Goal: Task Accomplishment & Management: Use online tool/utility

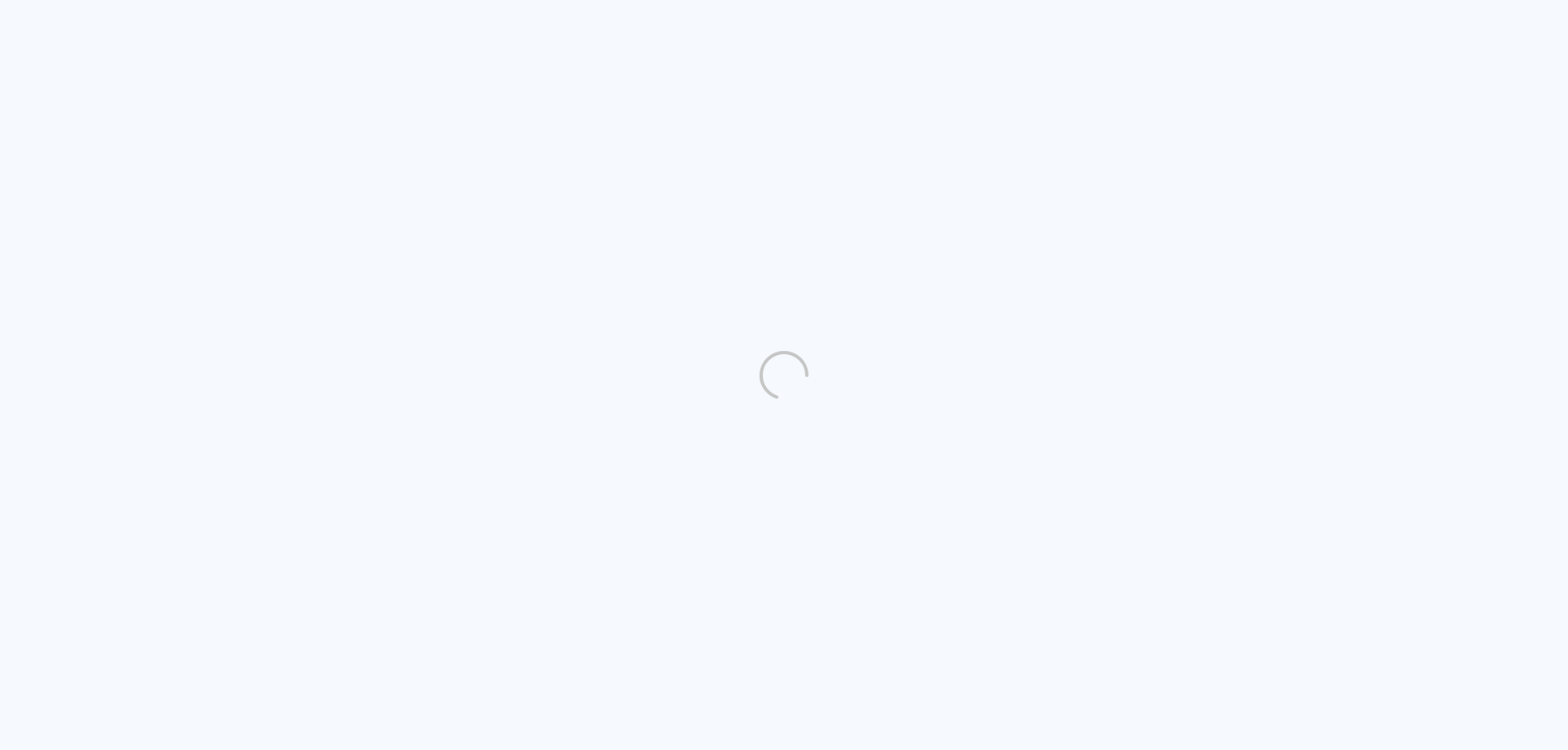
click at [935, 57] on quentale-directory at bounding box center [784, 375] width 1568 height 750
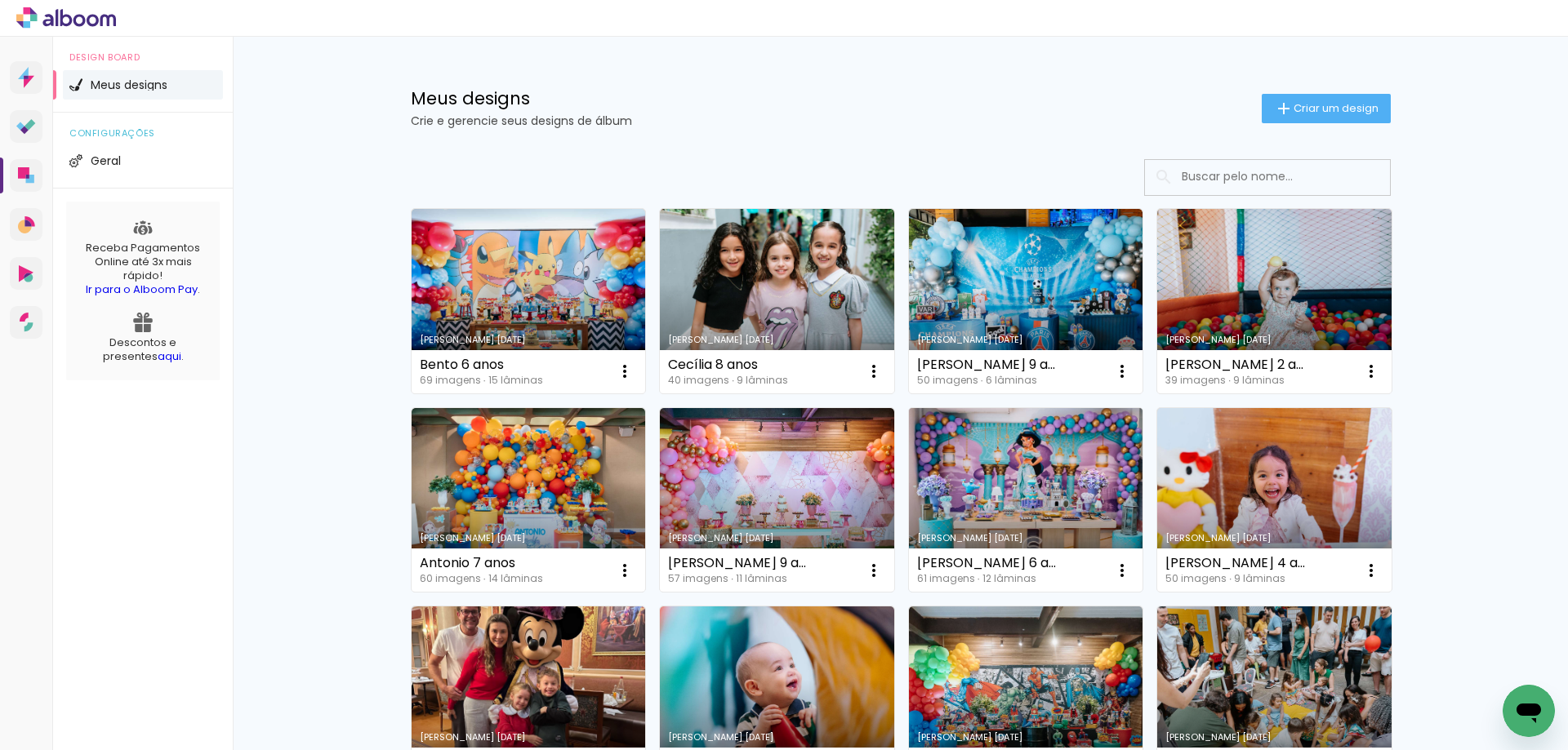
click at [1010, 468] on link "Criado em [DATE]" at bounding box center [1026, 500] width 234 height 185
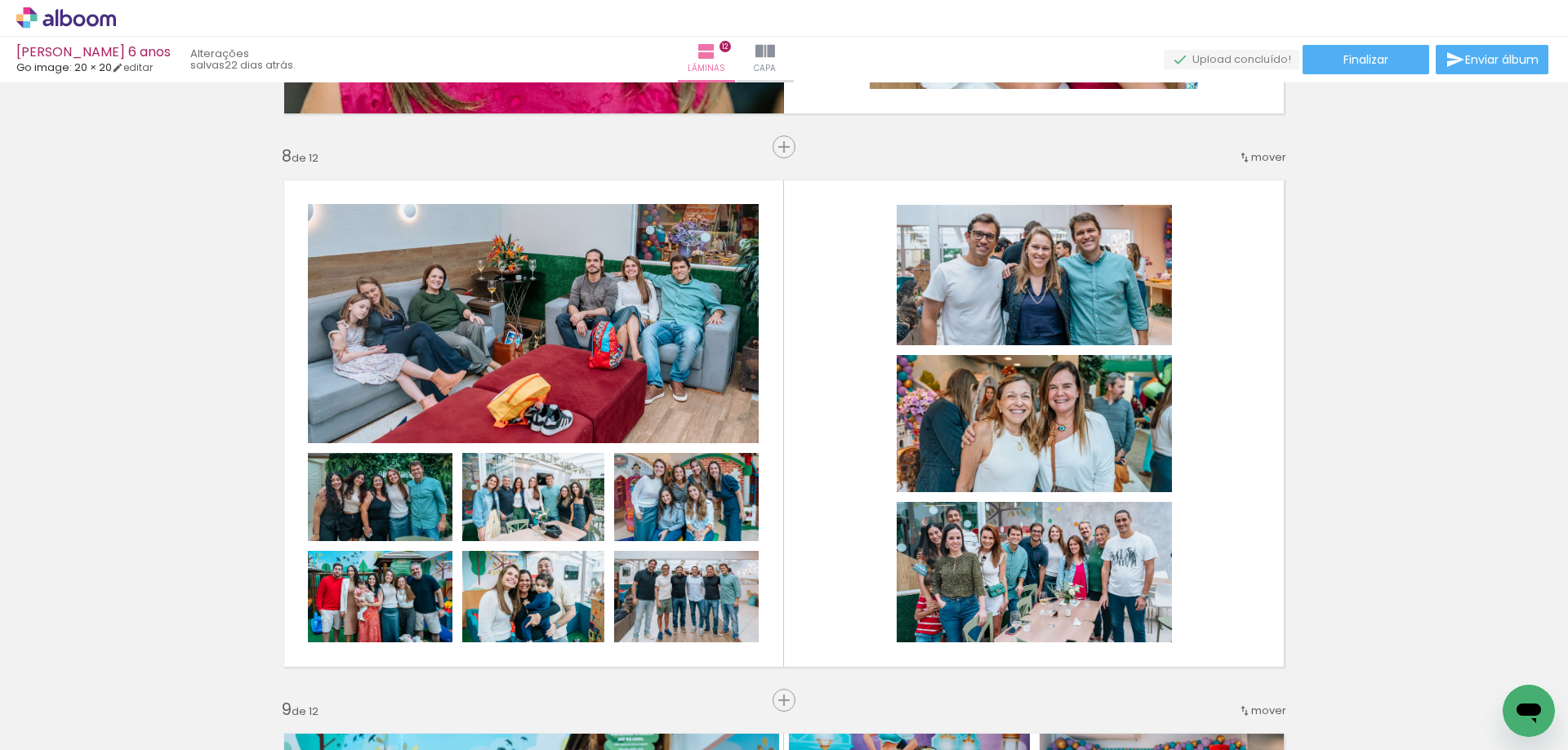
scroll to position [3918, 0]
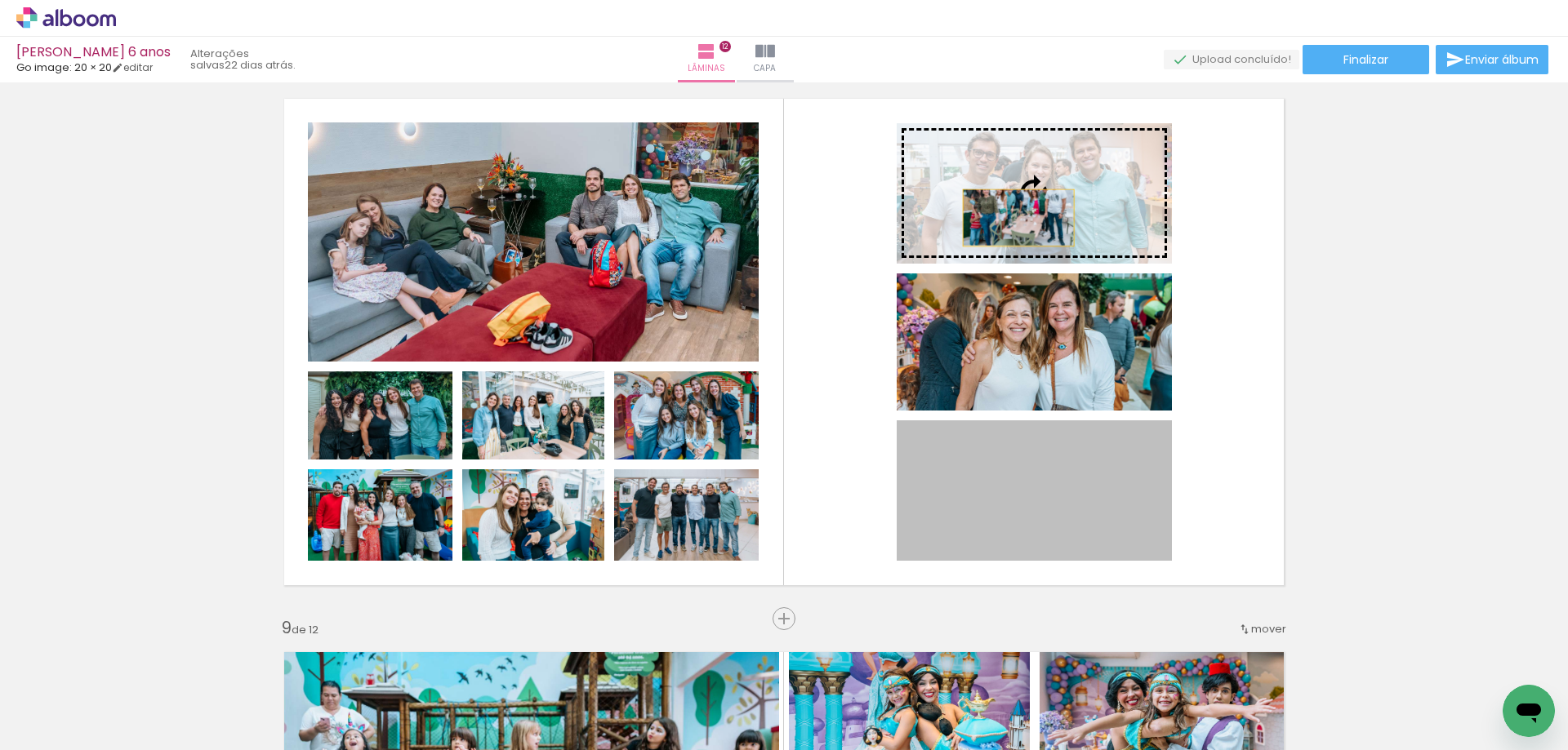
drag, startPoint x: 1060, startPoint y: 503, endPoint x: 1012, endPoint y: 216, distance: 291.0
click at [0, 0] on slot at bounding box center [0, 0] width 0 height 0
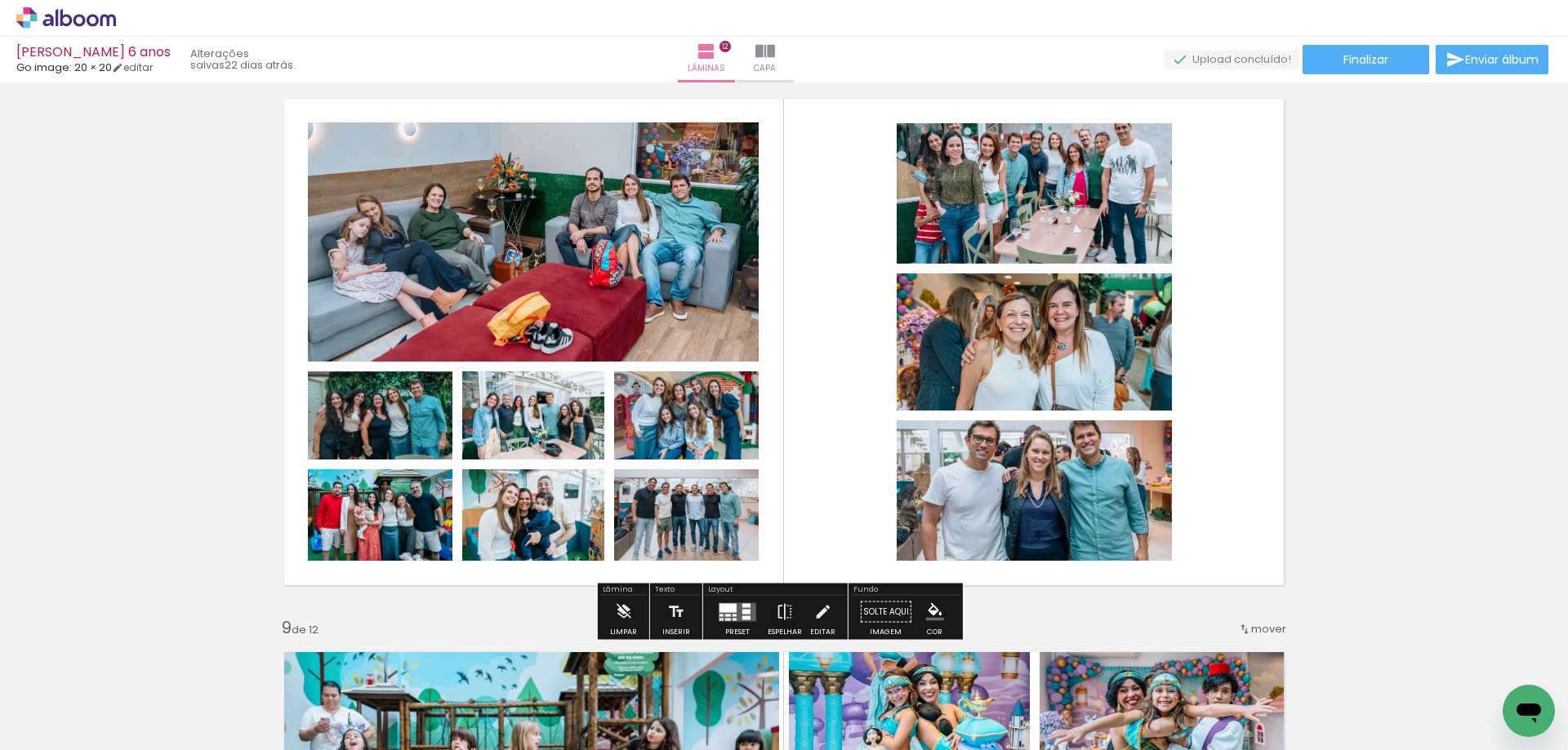
scroll to position [3674, 0]
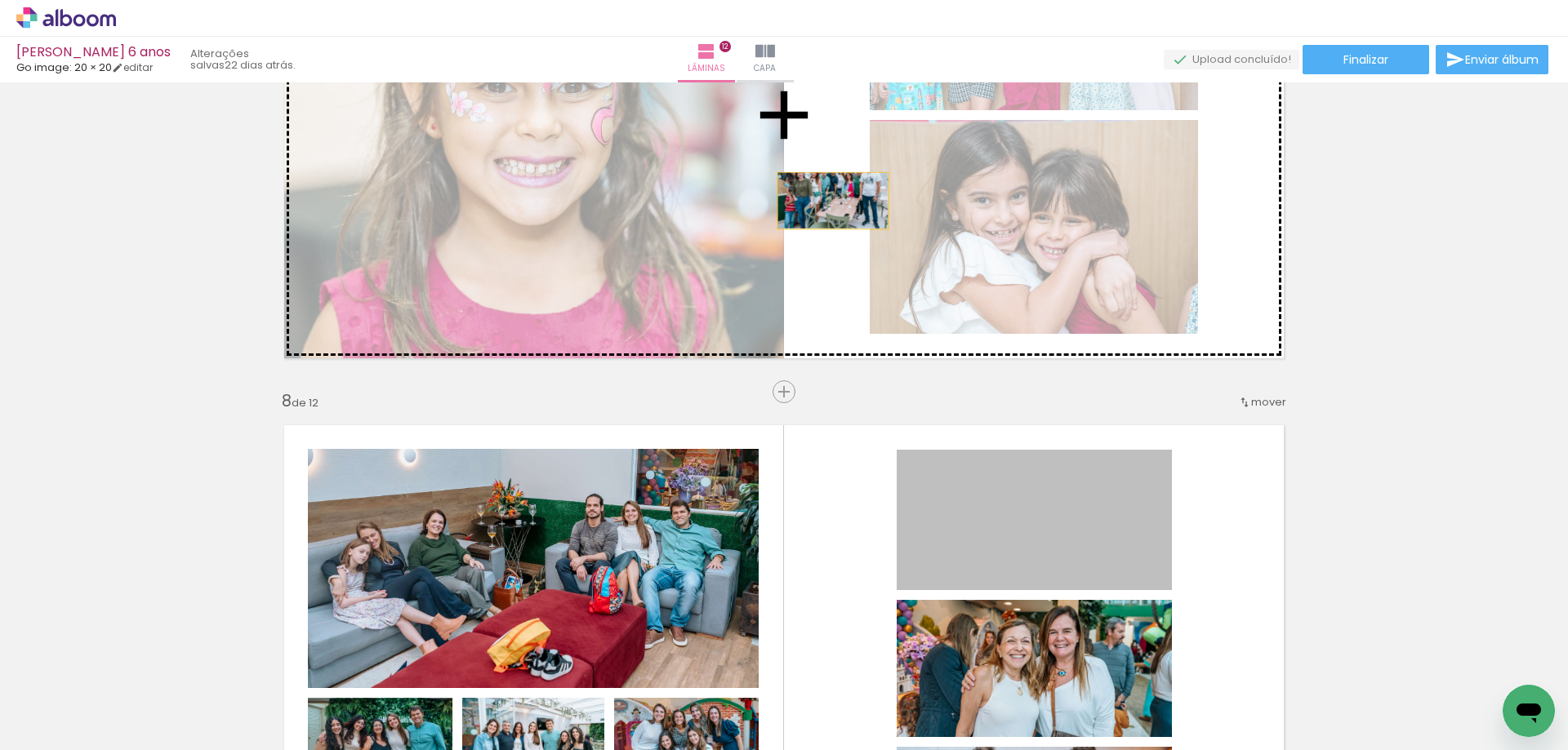
drag, startPoint x: 1020, startPoint y: 522, endPoint x: 827, endPoint y: 201, distance: 374.6
click at [827, 201] on div "Inserir lâmina 1 de 12 Inserir lâmina 2 de 12 Inserir lâmina 3 de 12 Inserir lâ…" at bounding box center [784, 94] width 1568 height 7196
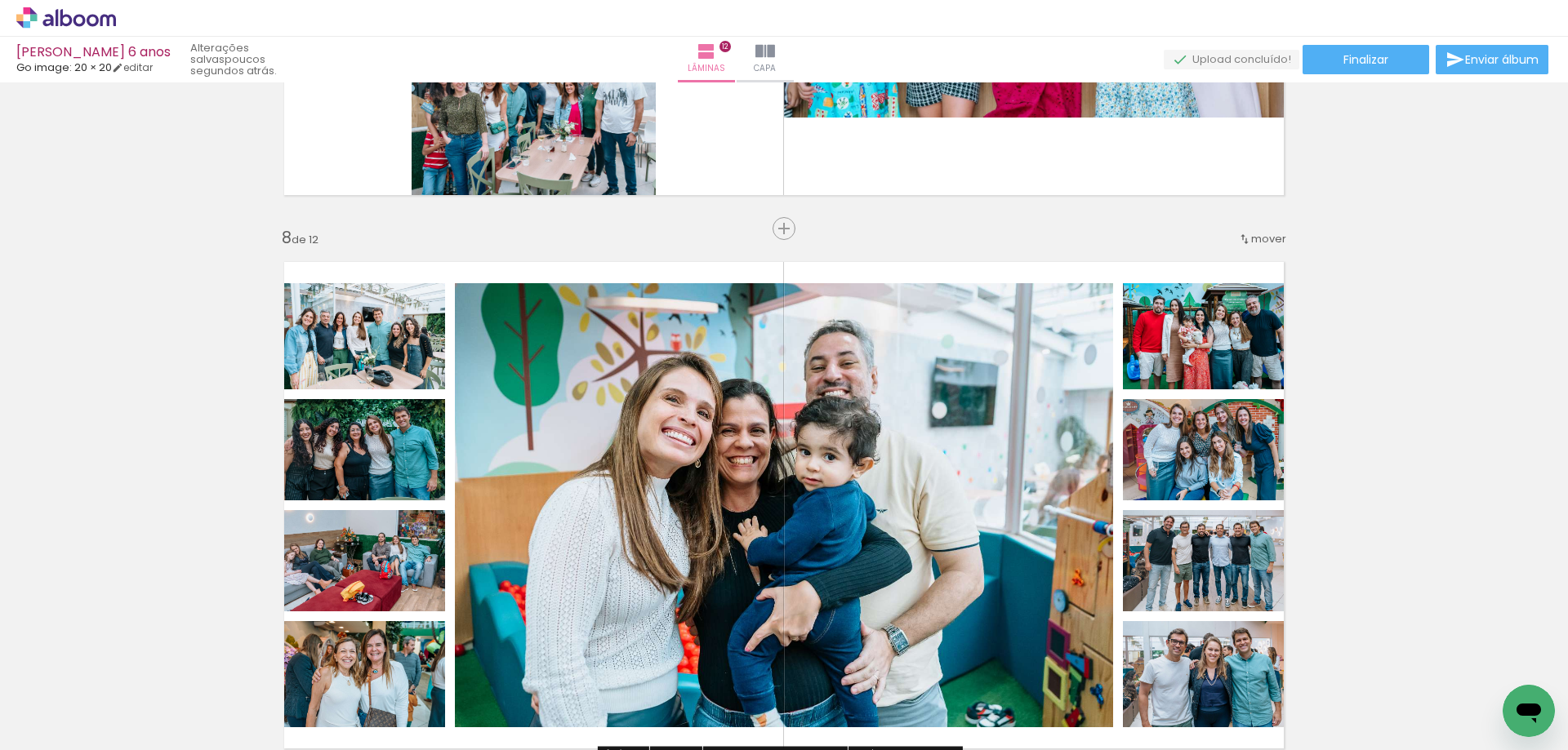
scroll to position [3674, 0]
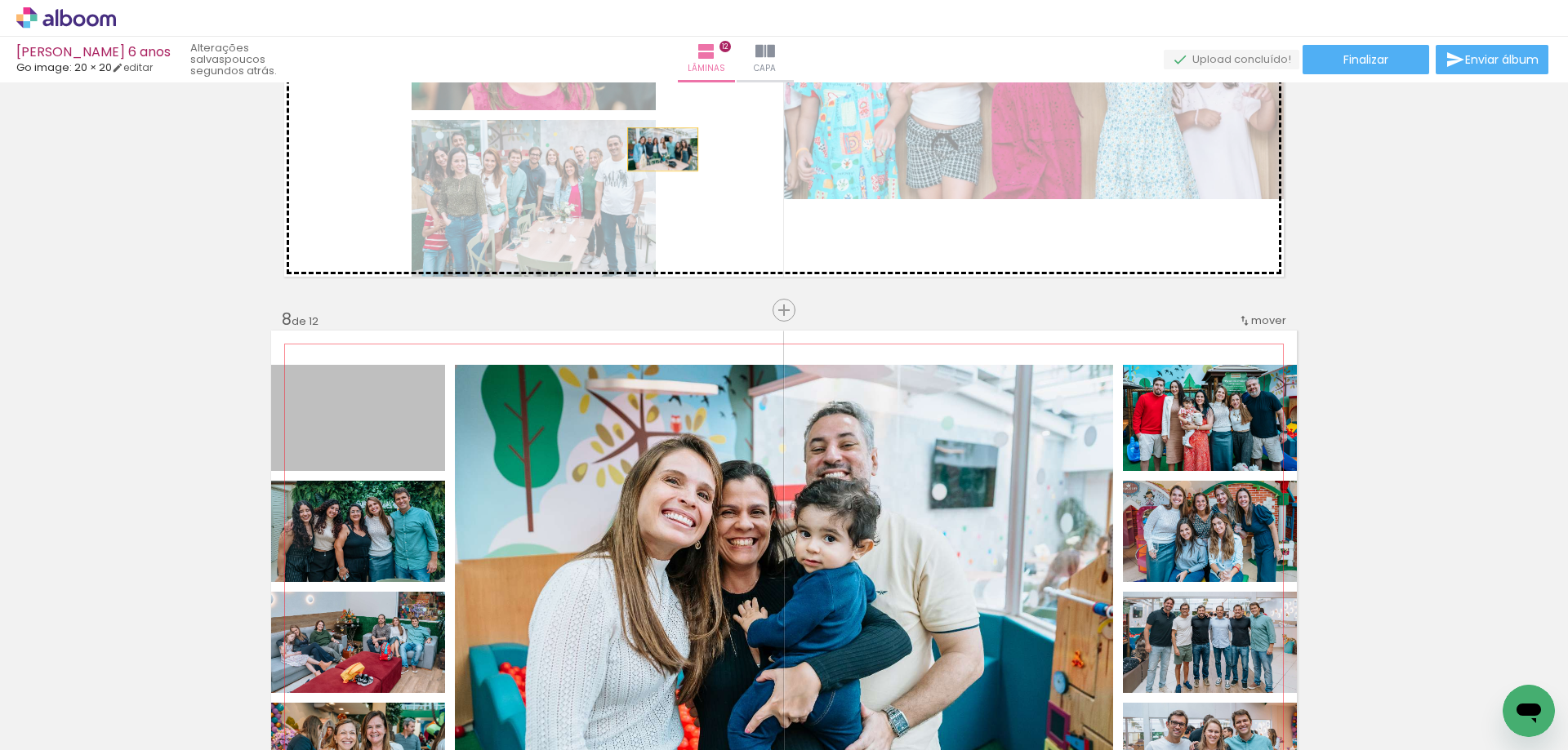
drag, startPoint x: 373, startPoint y: 430, endPoint x: 657, endPoint y: 150, distance: 398.8
click at [657, 150] on div "Inserir lâmina 1 de 12 Inserir lâmina 2 de 12 Inserir lâmina 3 de 12 Inserir lâ…" at bounding box center [784, 12] width 1568 height 7196
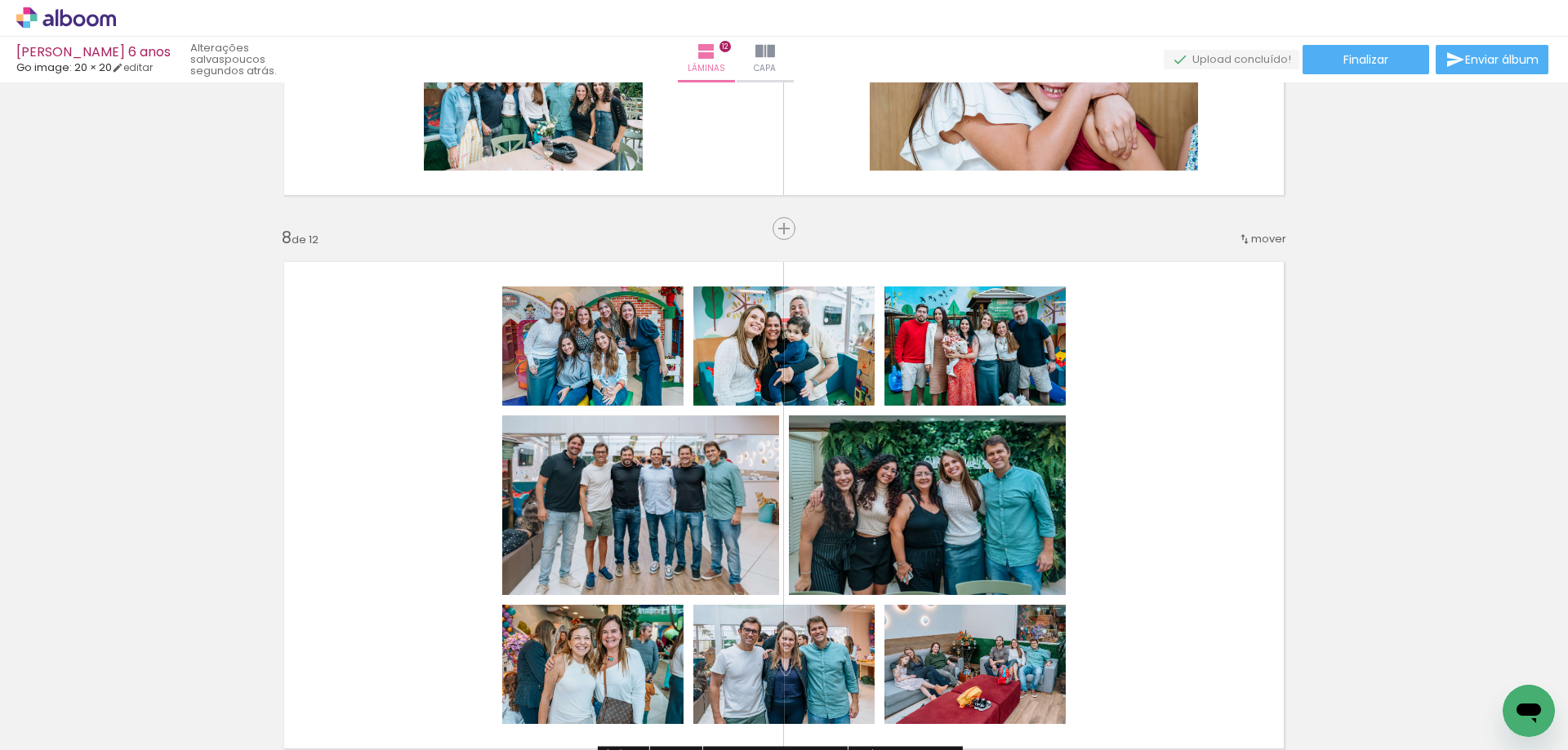
scroll to position [4000, 0]
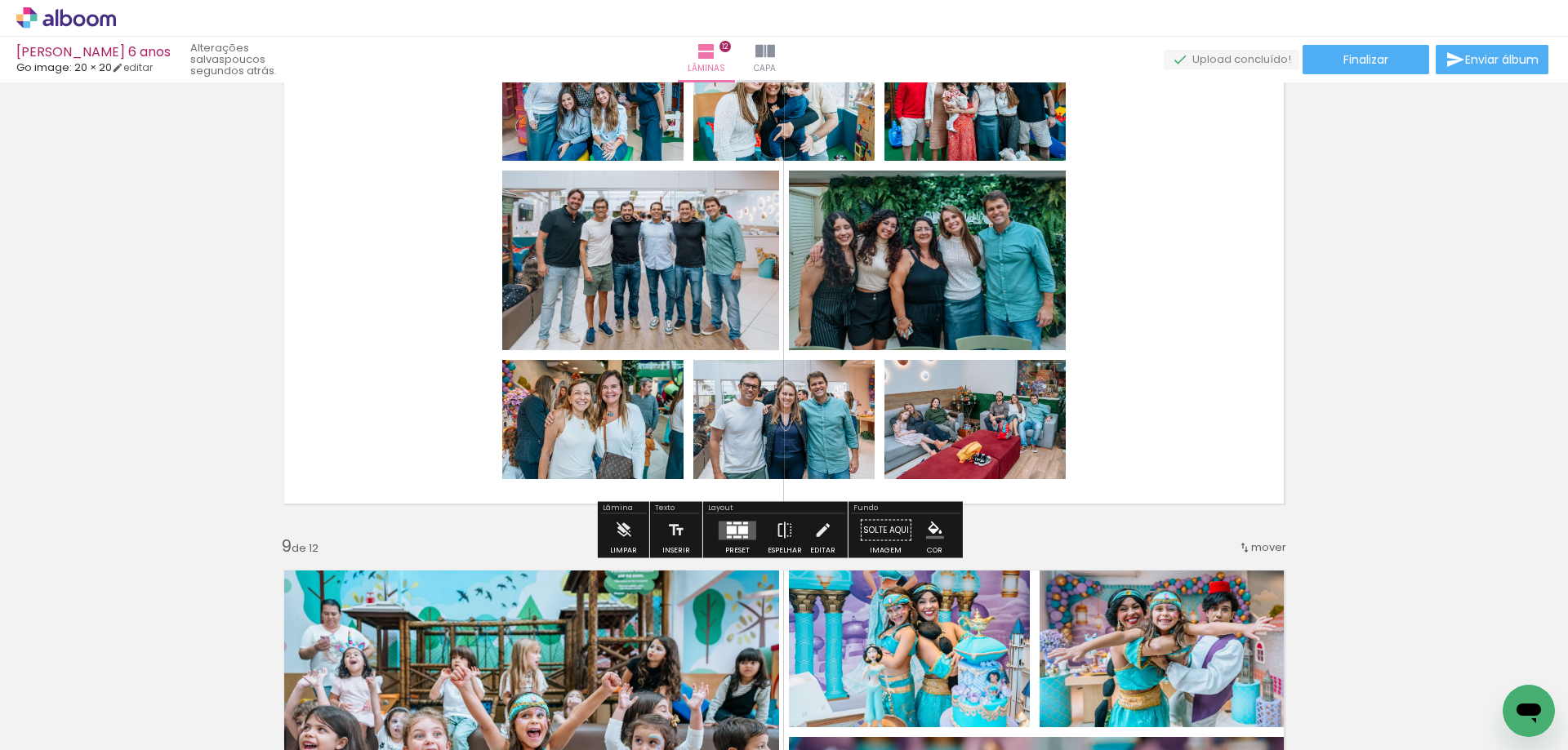
click at [730, 526] on div at bounding box center [731, 530] width 10 height 8
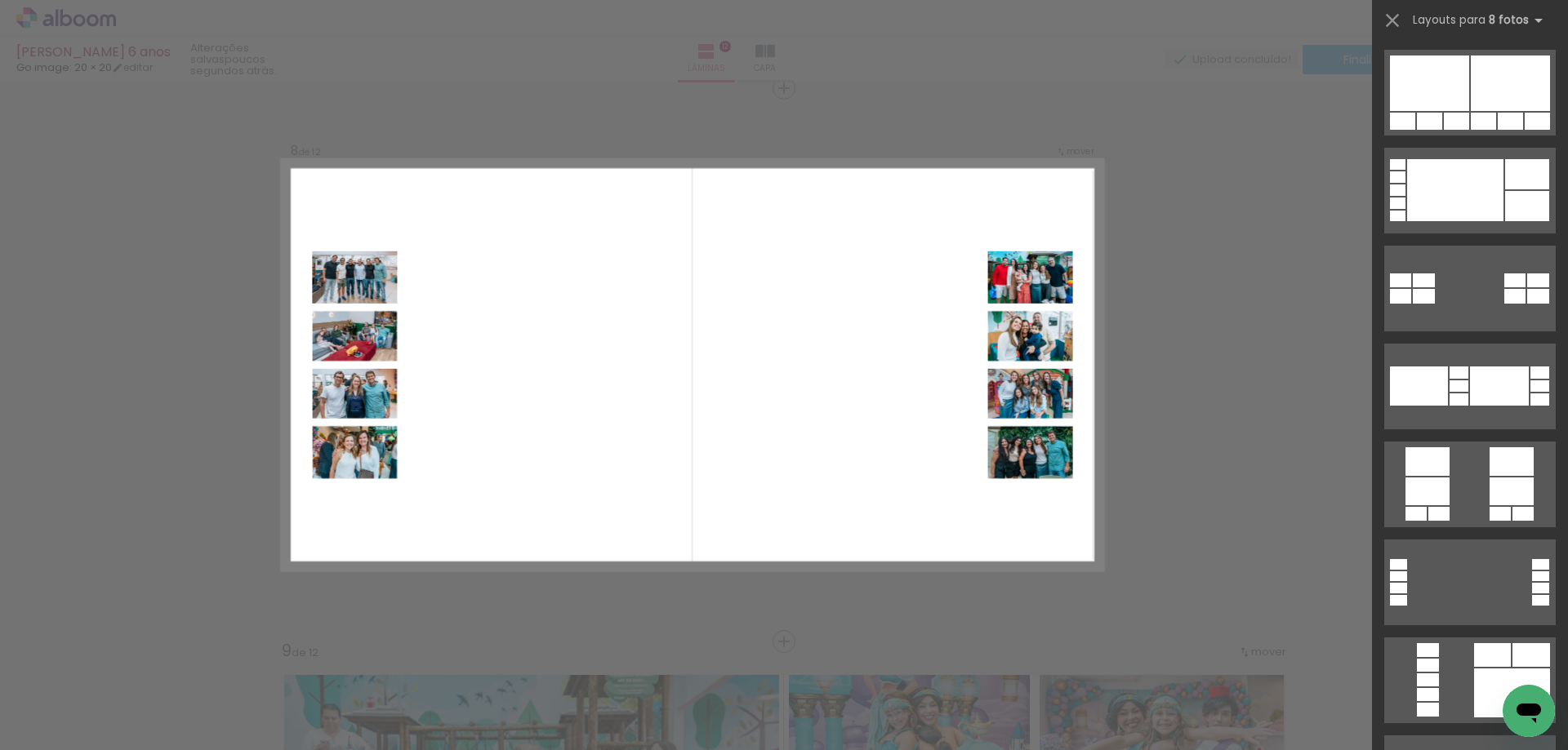
scroll to position [1470, 0]
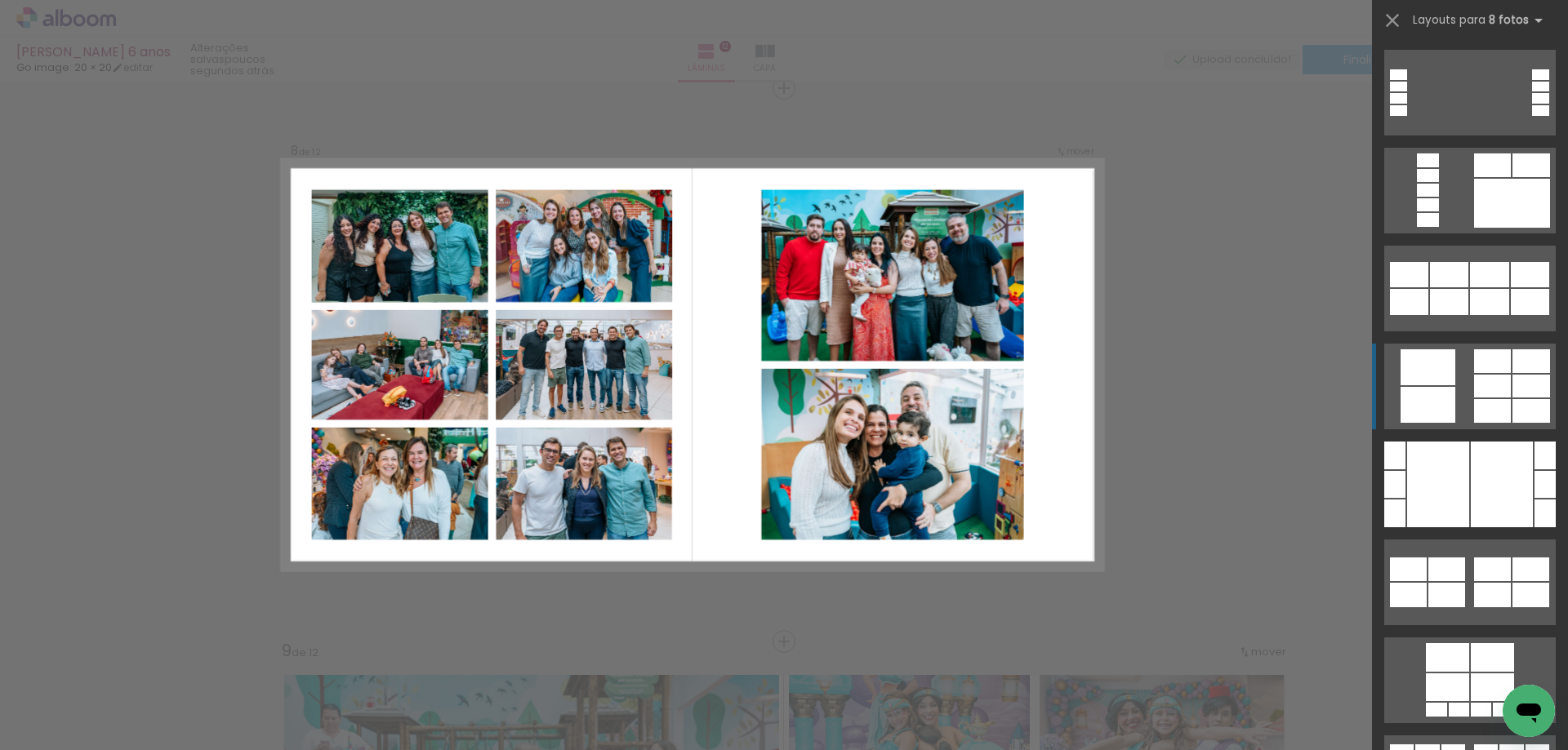
click at [1505, 401] on div at bounding box center [1493, 411] width 37 height 24
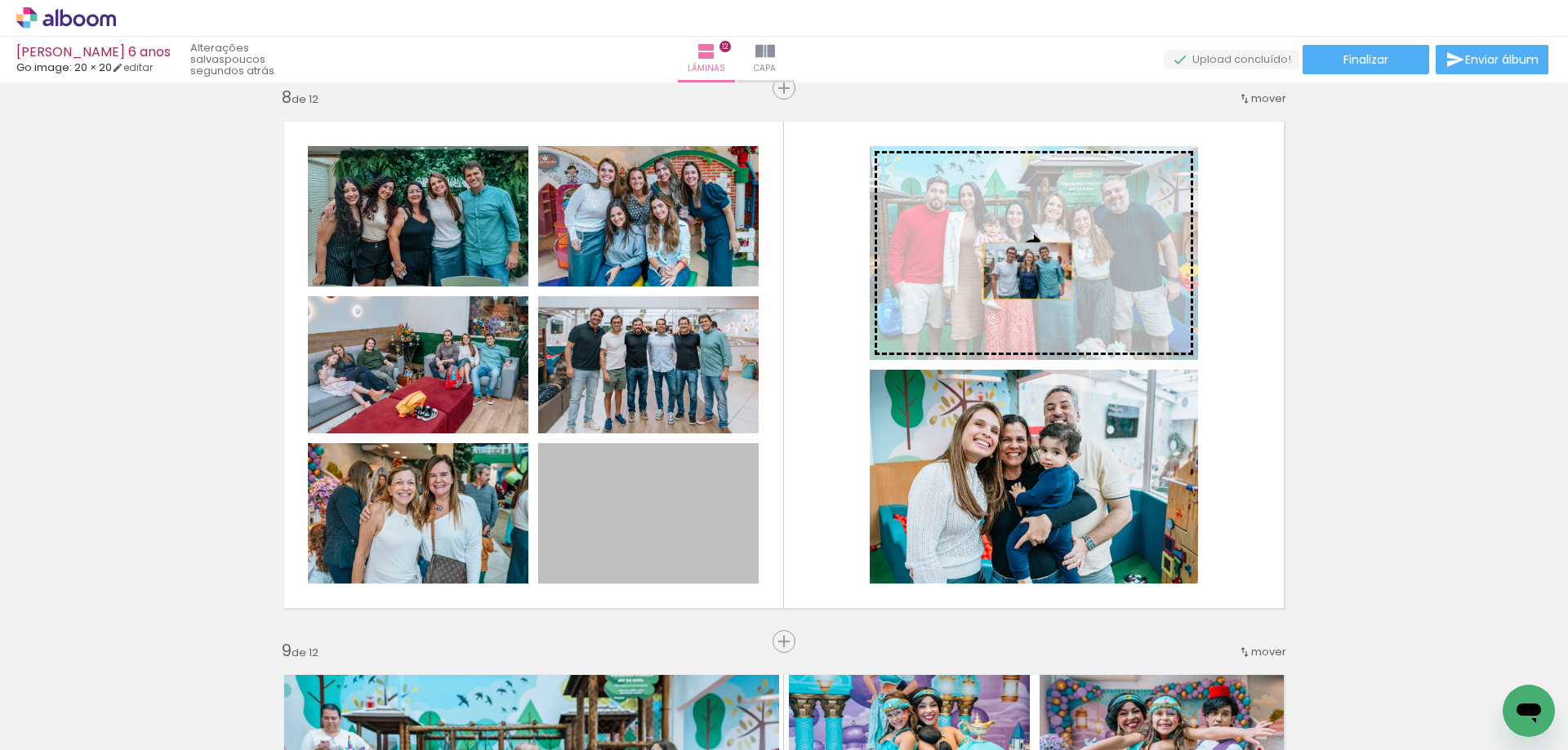
drag, startPoint x: 641, startPoint y: 531, endPoint x: 1021, endPoint y: 271, distance: 460.4
click at [0, 0] on slot at bounding box center [0, 0] width 0 height 0
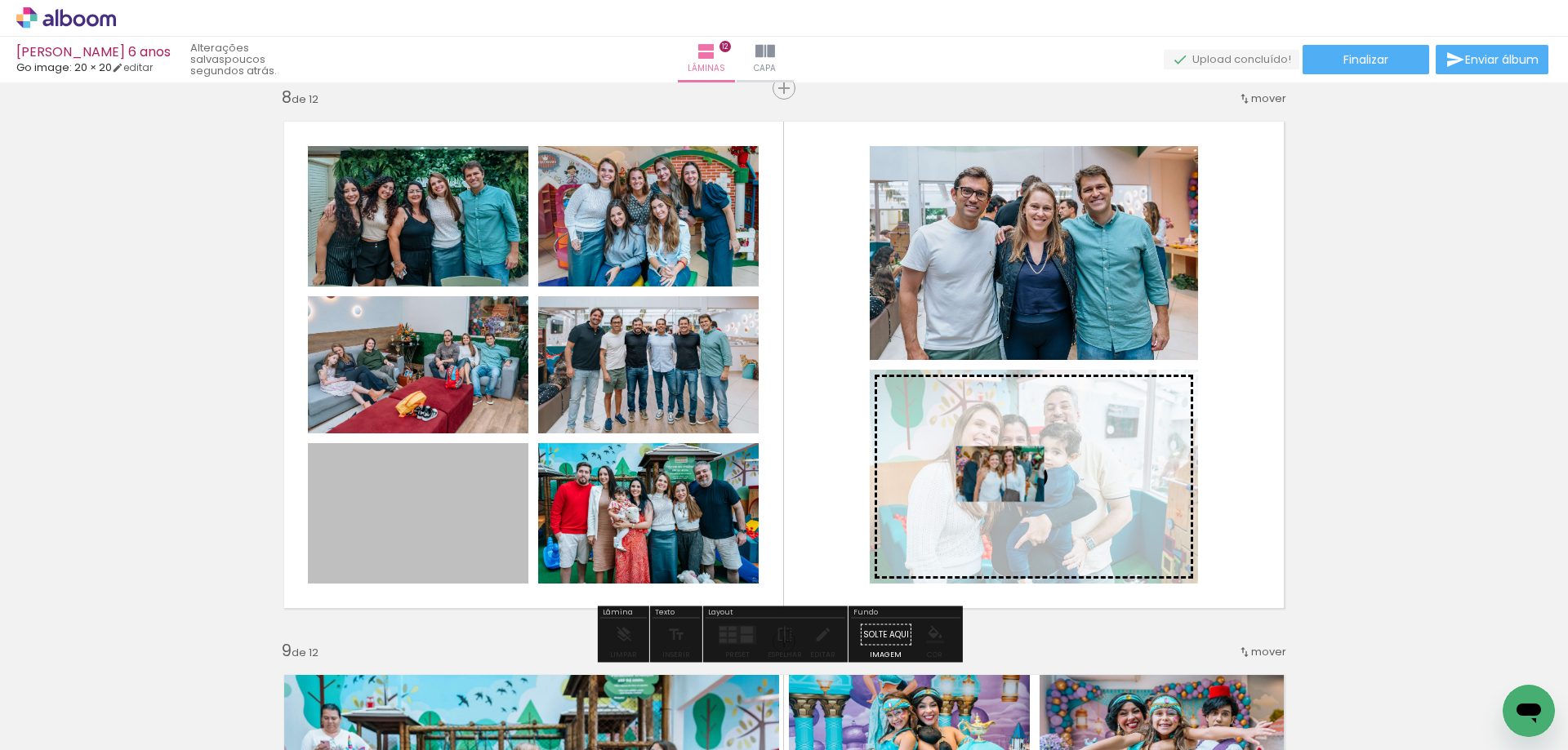
drag, startPoint x: 463, startPoint y: 514, endPoint x: 994, endPoint y: 475, distance: 532.4
click at [0, 0] on slot at bounding box center [0, 0] width 0 height 0
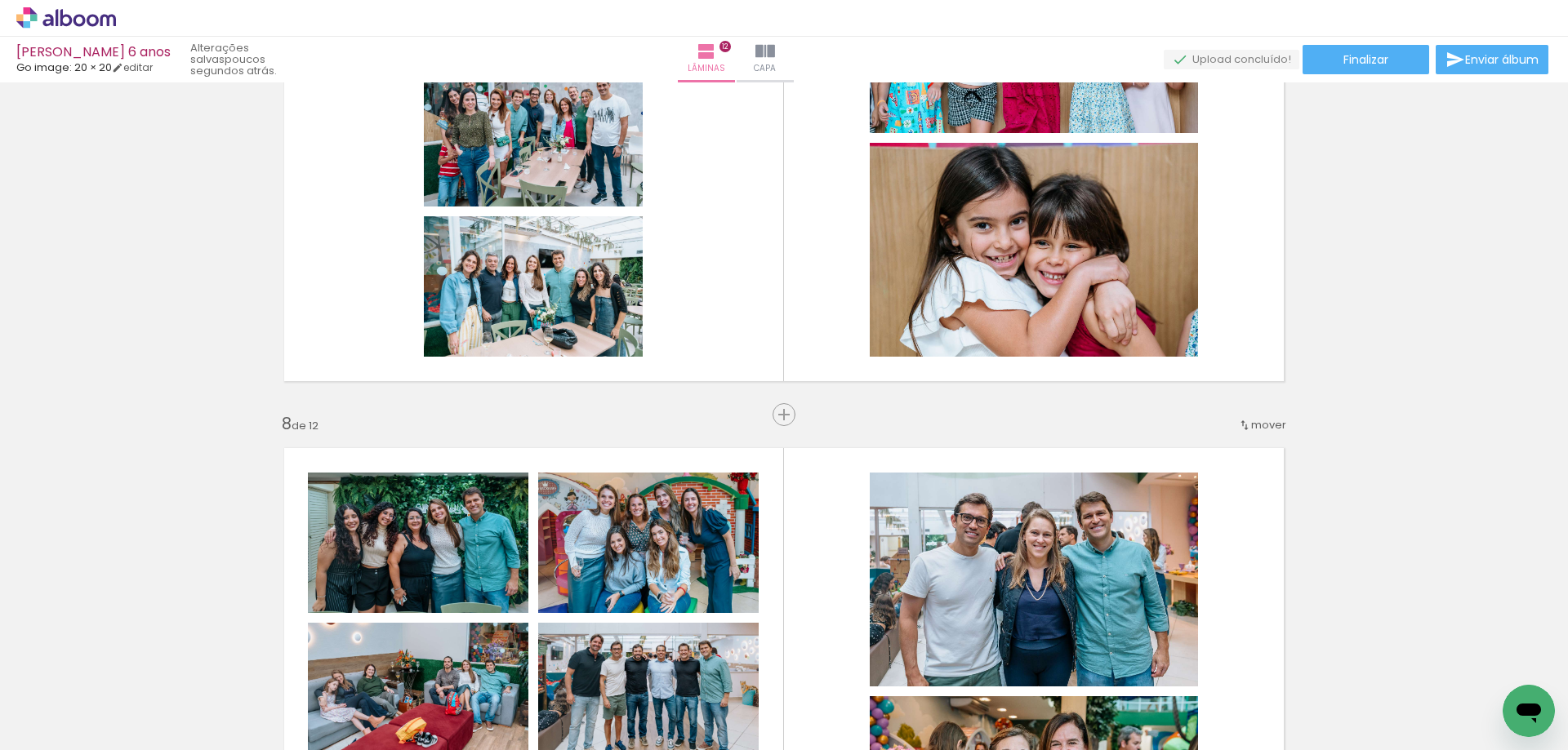
scroll to position [3406, 0]
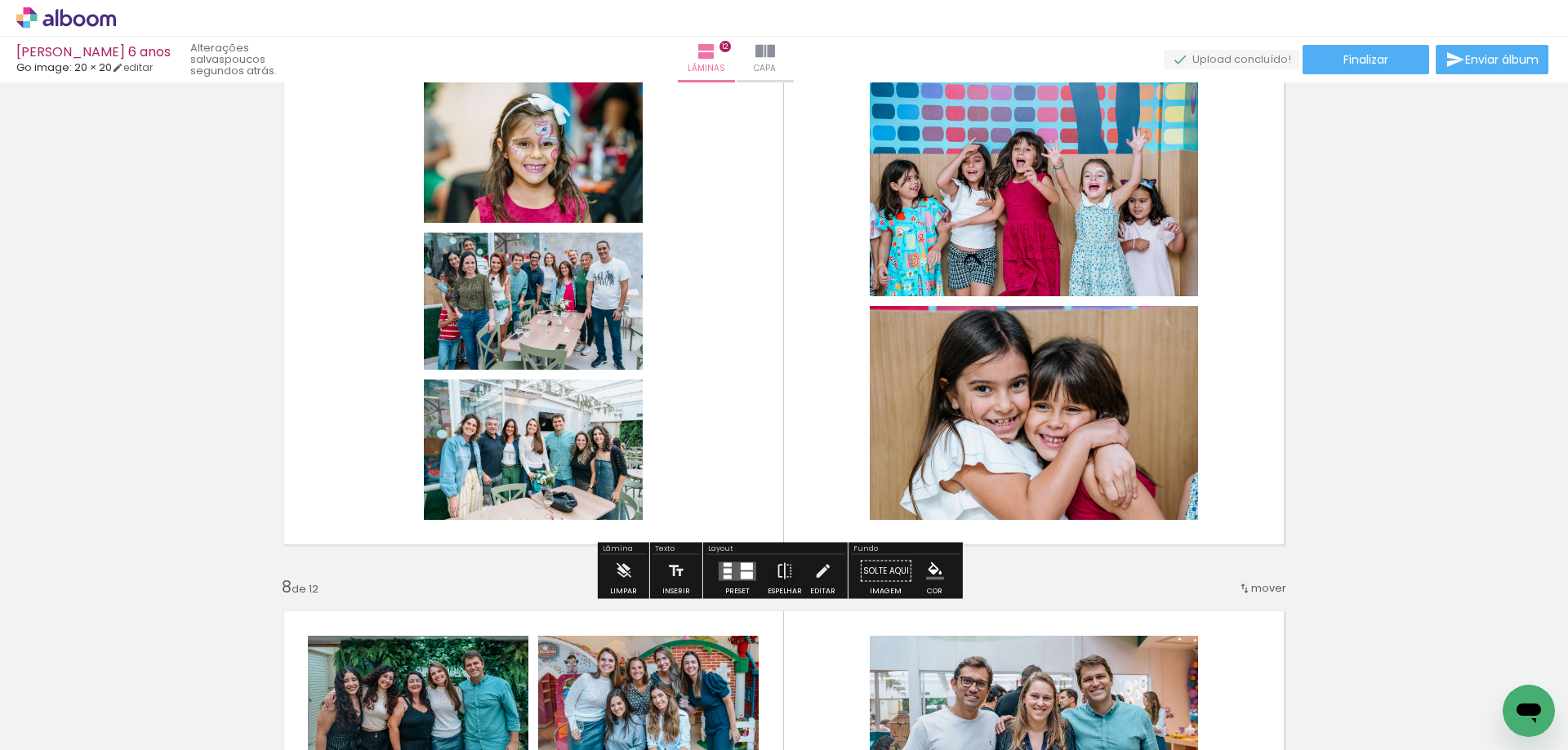
click at [730, 571] on quentale-layouter at bounding box center [738, 571] width 38 height 18
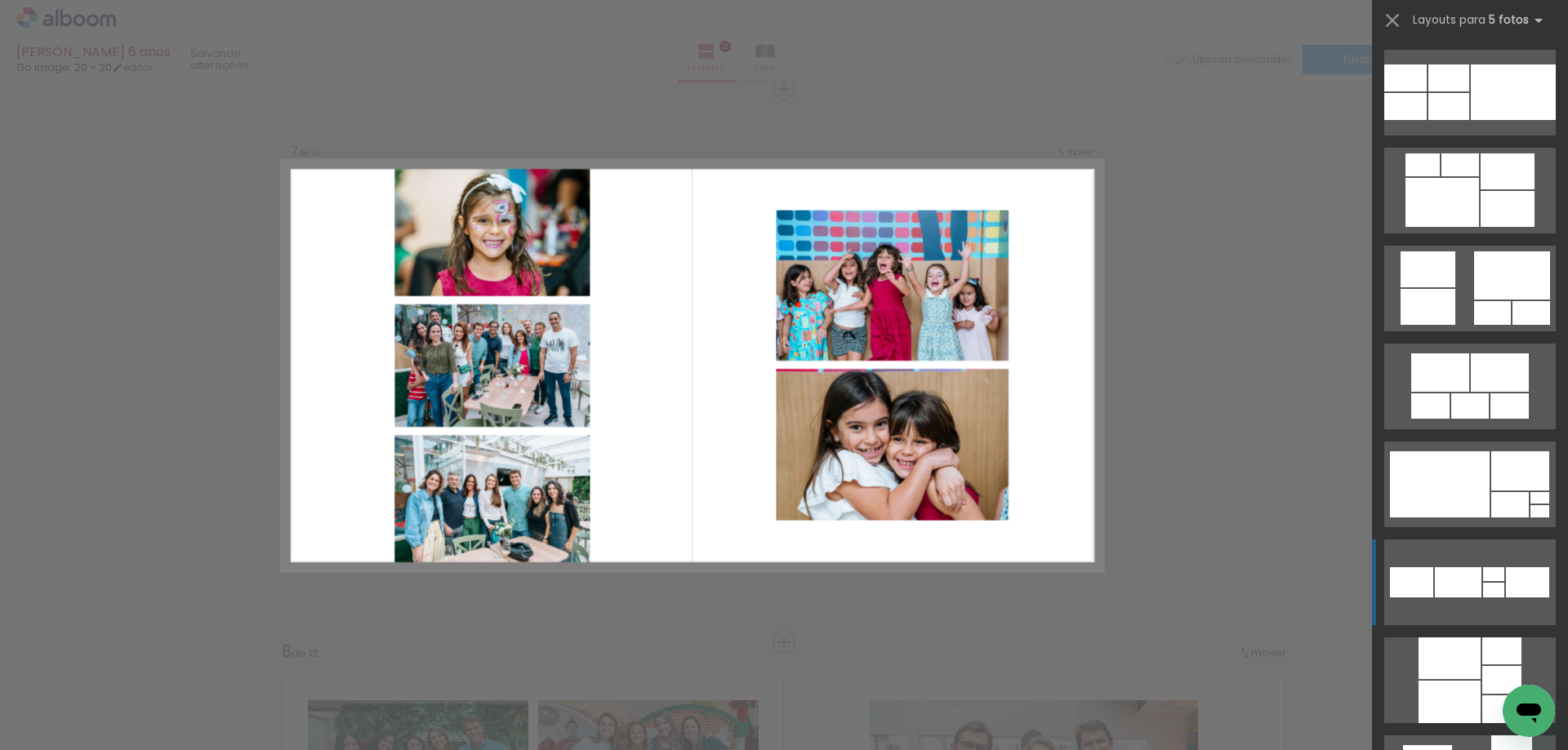
scroll to position [4735, 0]
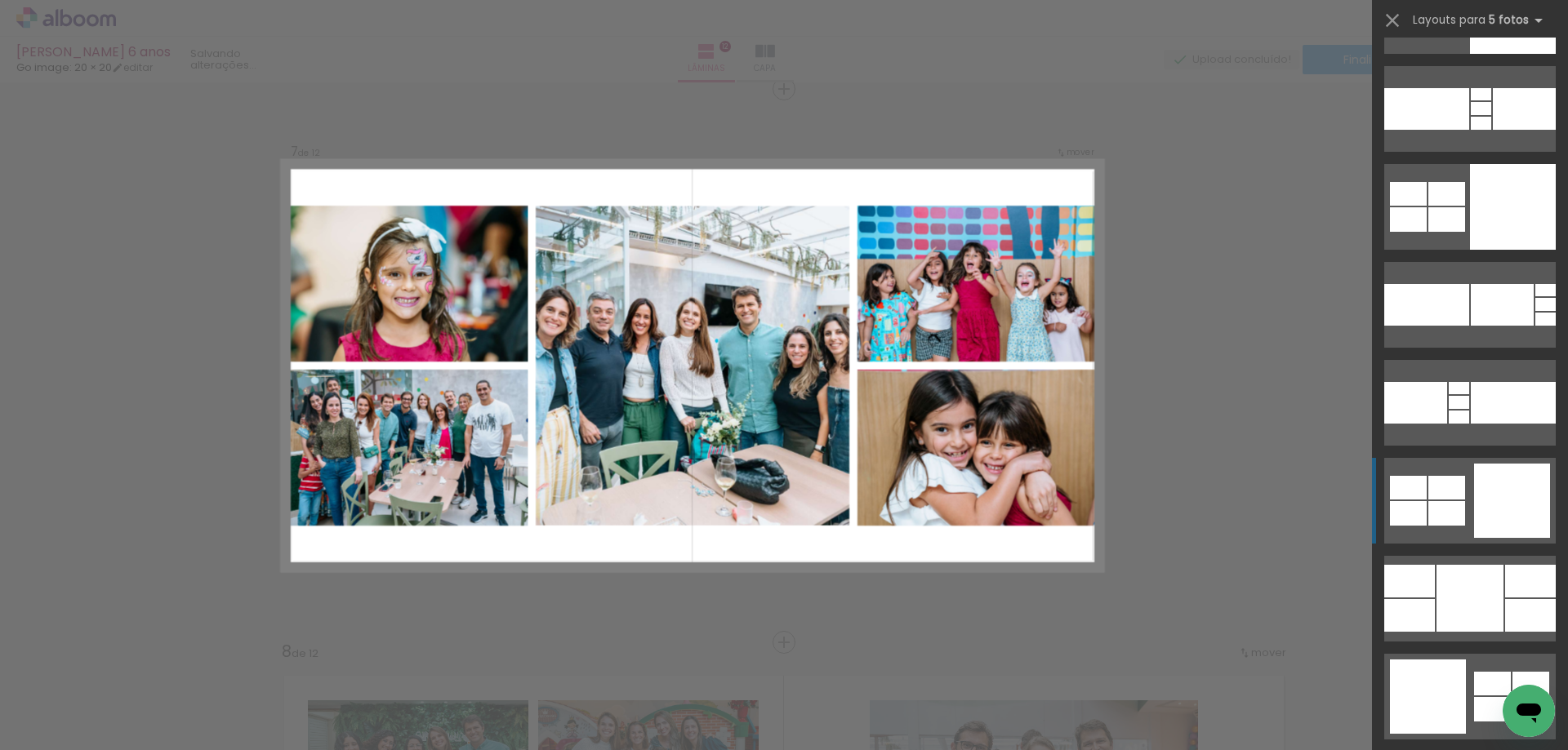
scroll to position [9959, 0]
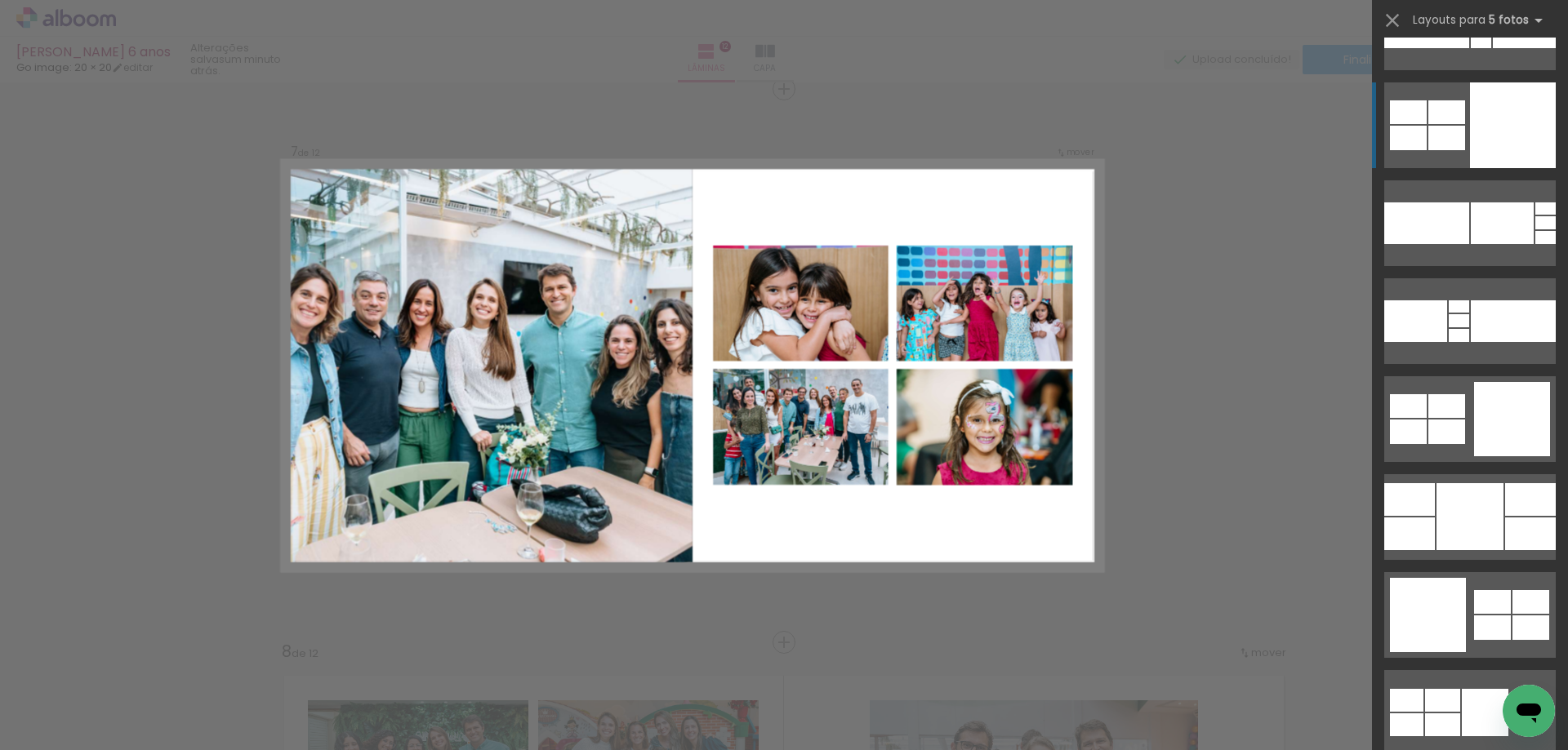
click at [1434, 104] on div at bounding box center [1447, 112] width 37 height 24
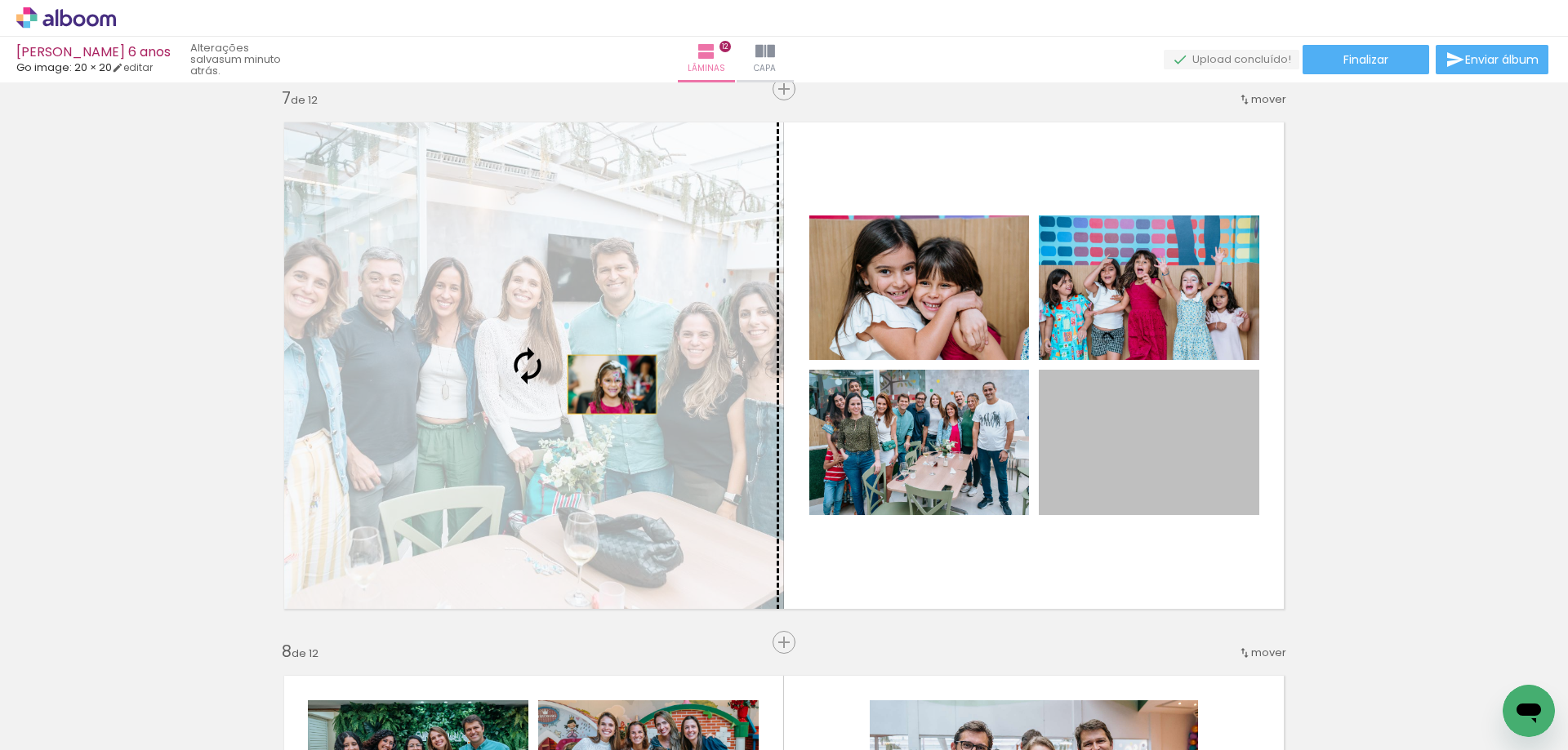
drag, startPoint x: 1122, startPoint y: 456, endPoint x: 591, endPoint y: 379, distance: 536.6
click at [0, 0] on slot at bounding box center [0, 0] width 0 height 0
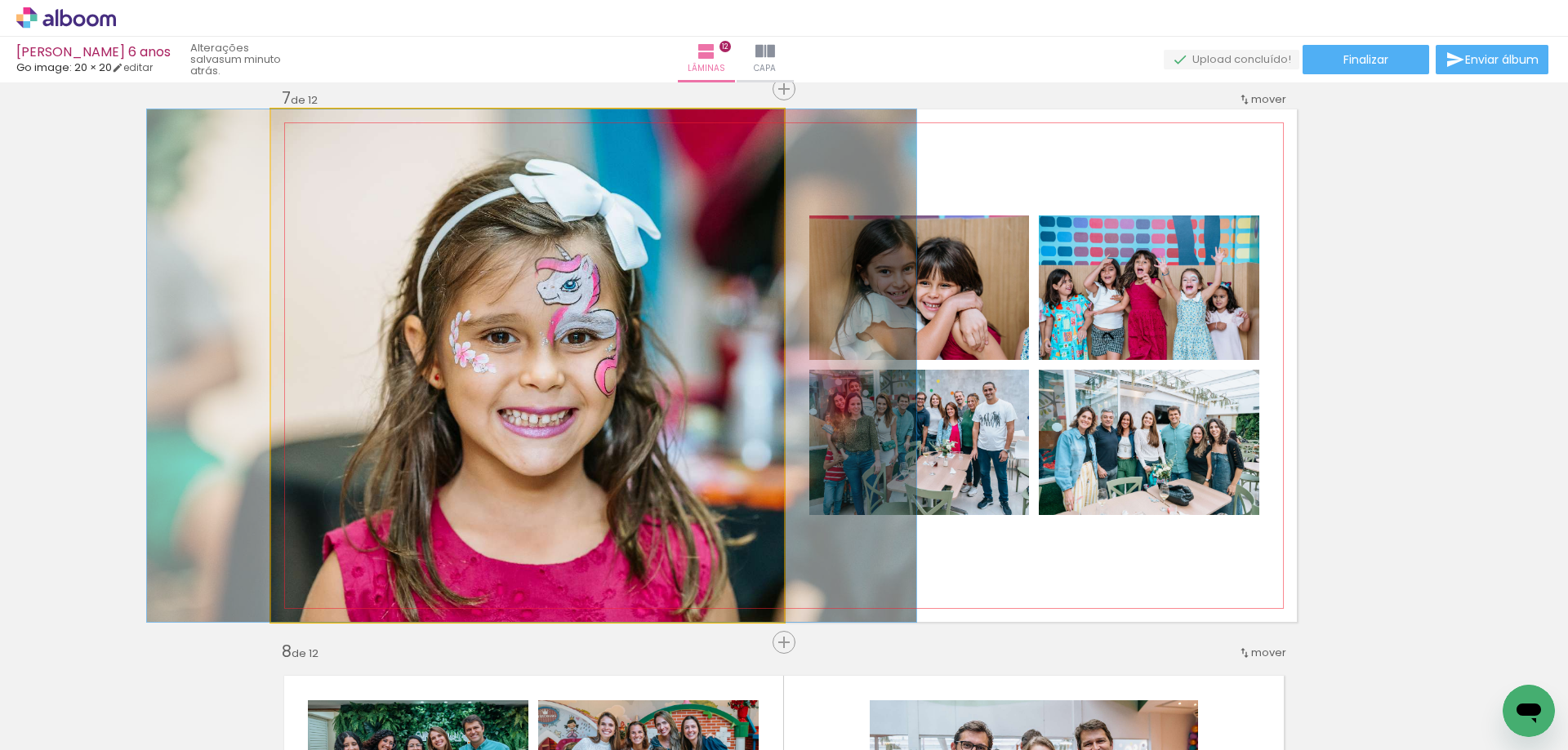
drag, startPoint x: 519, startPoint y: 488, endPoint x: 523, endPoint y: 463, distance: 25.3
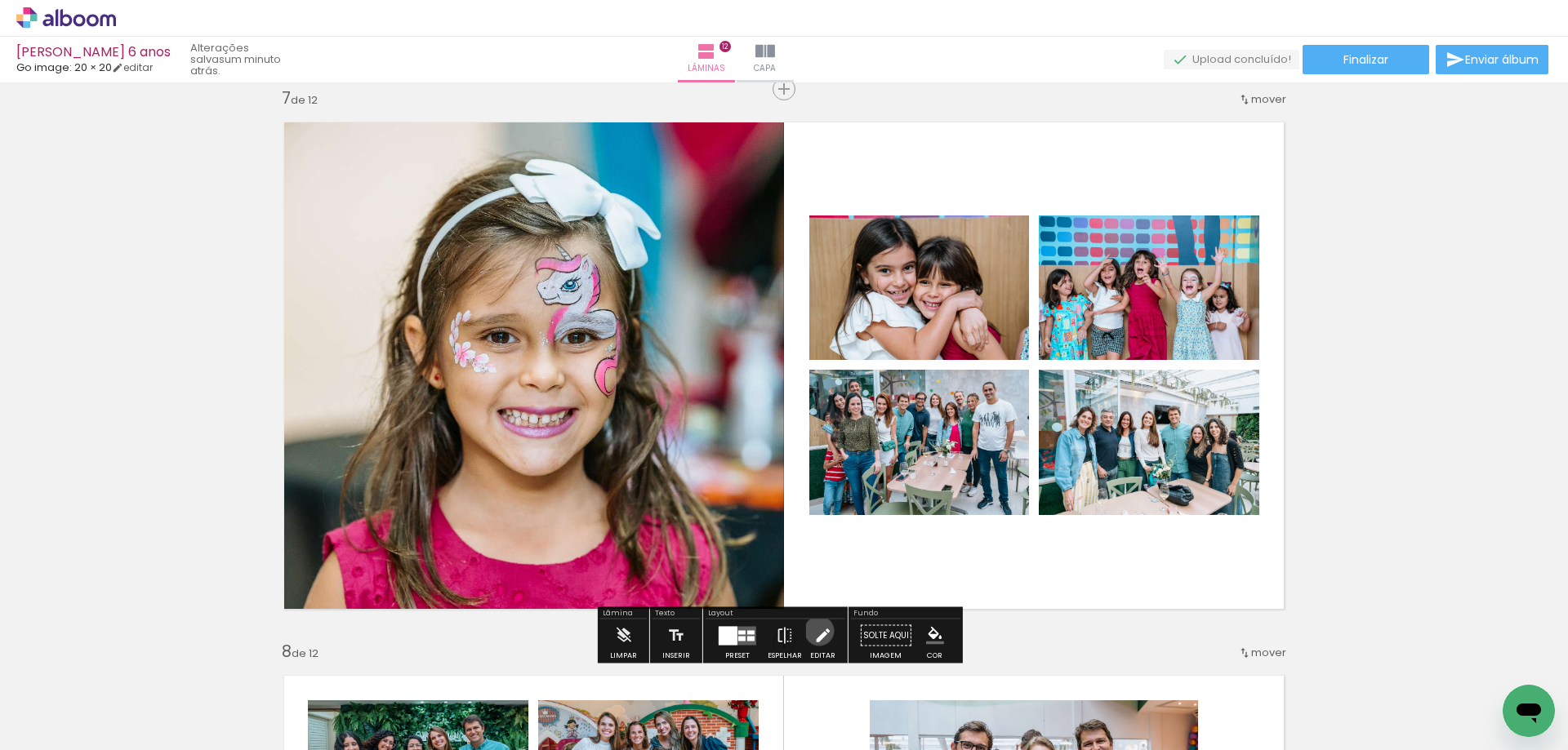
click at [815, 631] on iron-icon at bounding box center [823, 636] width 18 height 33
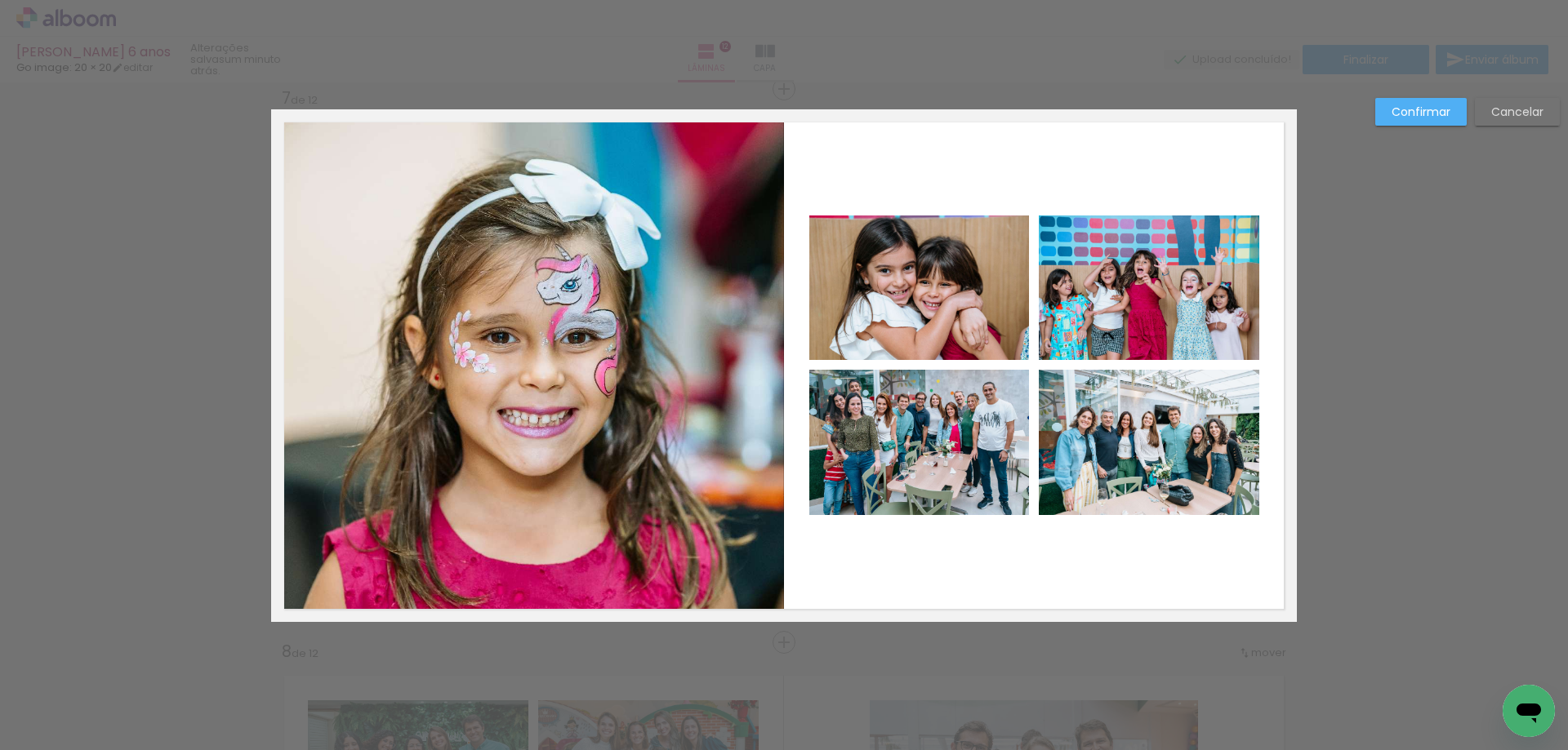
scroll to position [3342, 0]
click at [999, 437] on quentale-photo at bounding box center [919, 442] width 220 height 145
click at [970, 296] on quentale-photo at bounding box center [919, 286] width 220 height 144
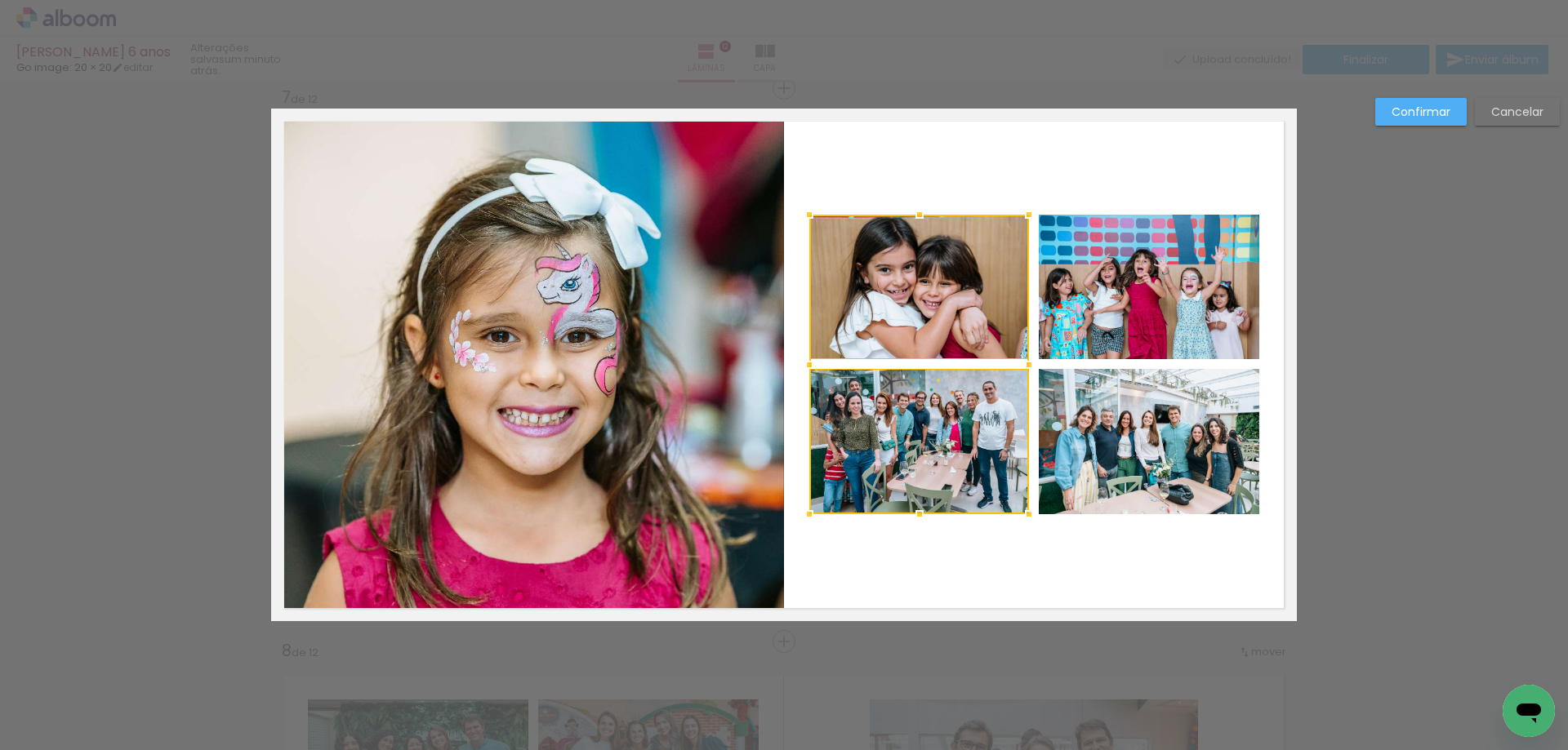
click at [1126, 287] on quentale-photo at bounding box center [1149, 286] width 220 height 144
click at [1136, 426] on div at bounding box center [1034, 364] width 450 height 299
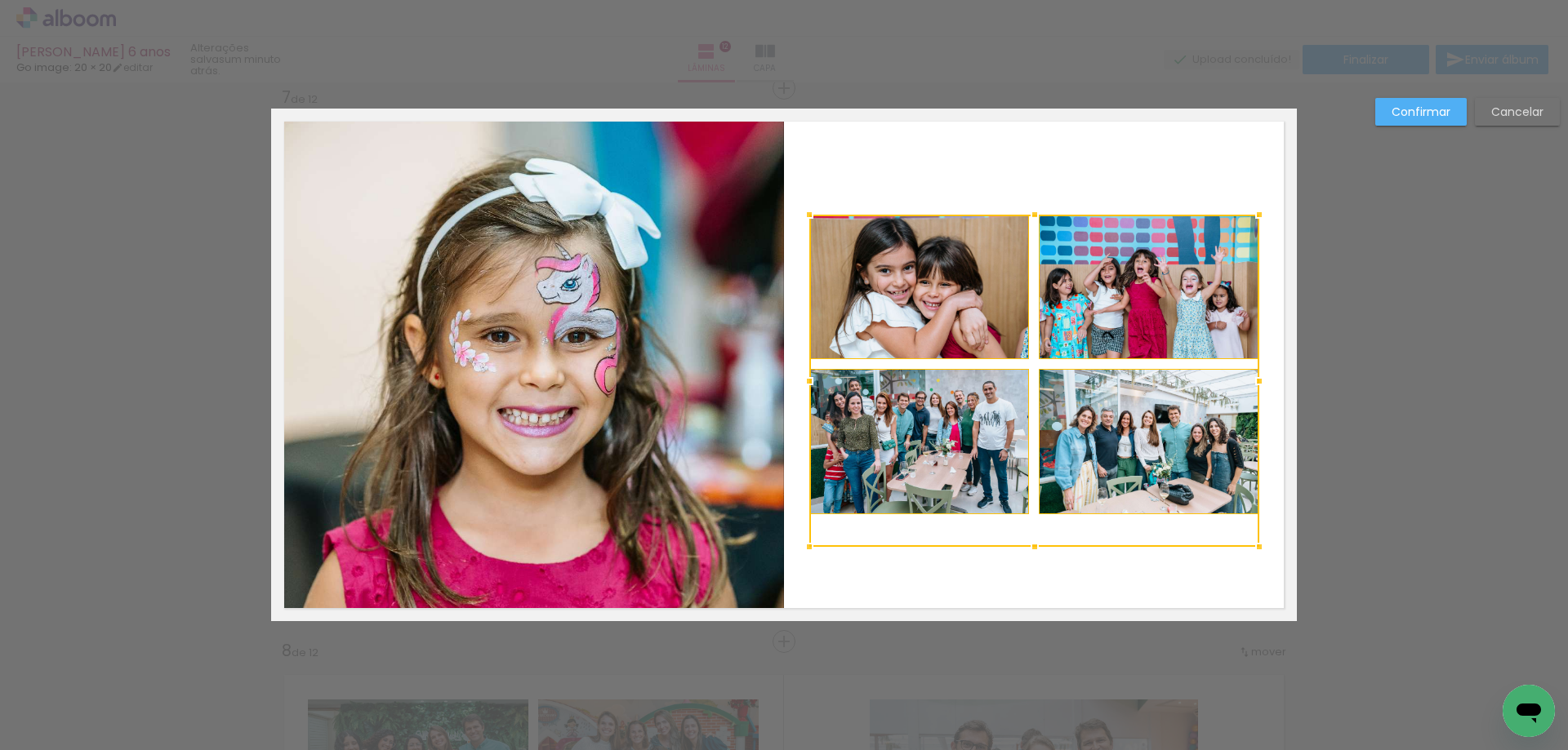
drag, startPoint x: 1027, startPoint y: 516, endPoint x: 1028, endPoint y: 549, distance: 33.0
click at [1028, 549] on div at bounding box center [1035, 547] width 33 height 33
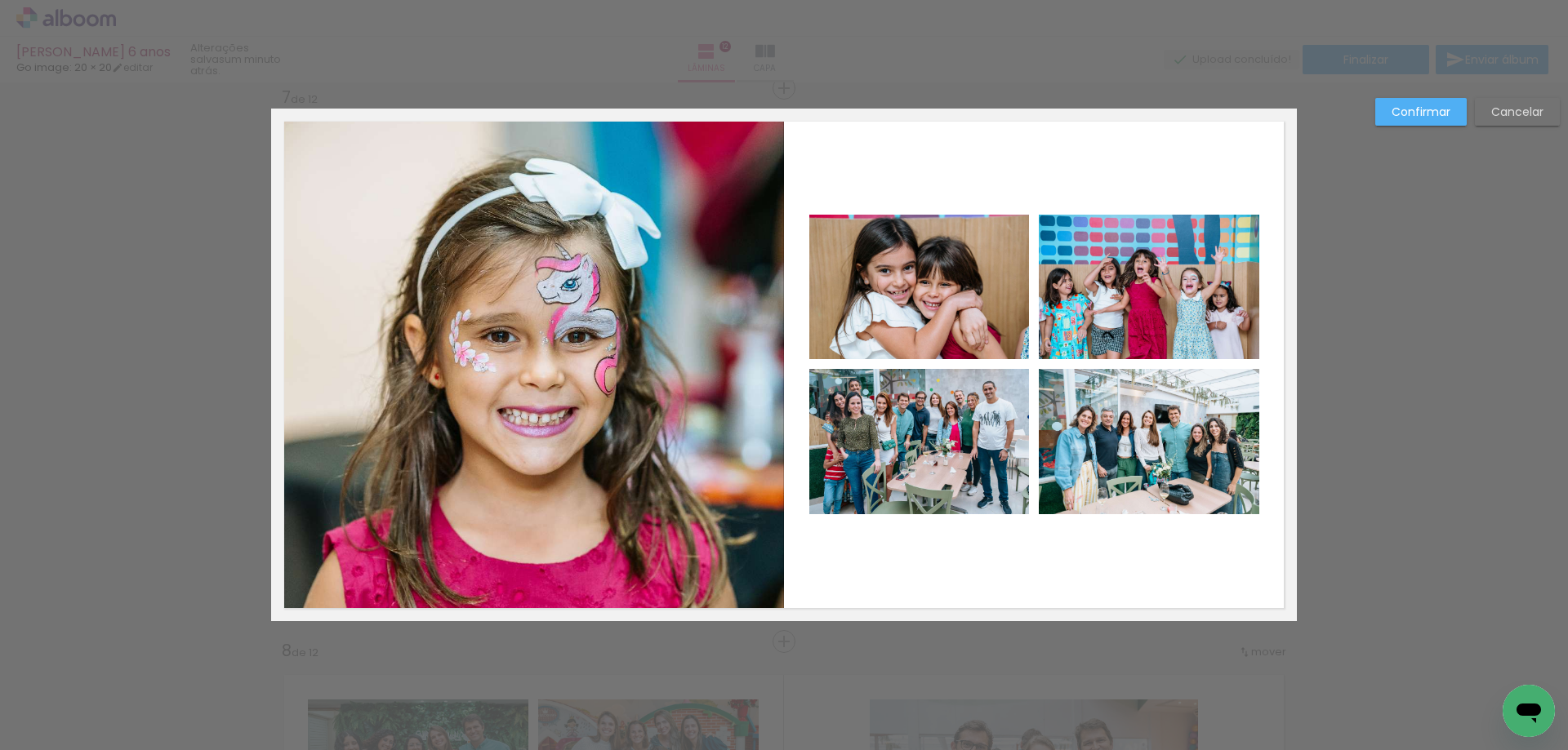
click at [972, 441] on quentale-photo at bounding box center [919, 442] width 220 height 145
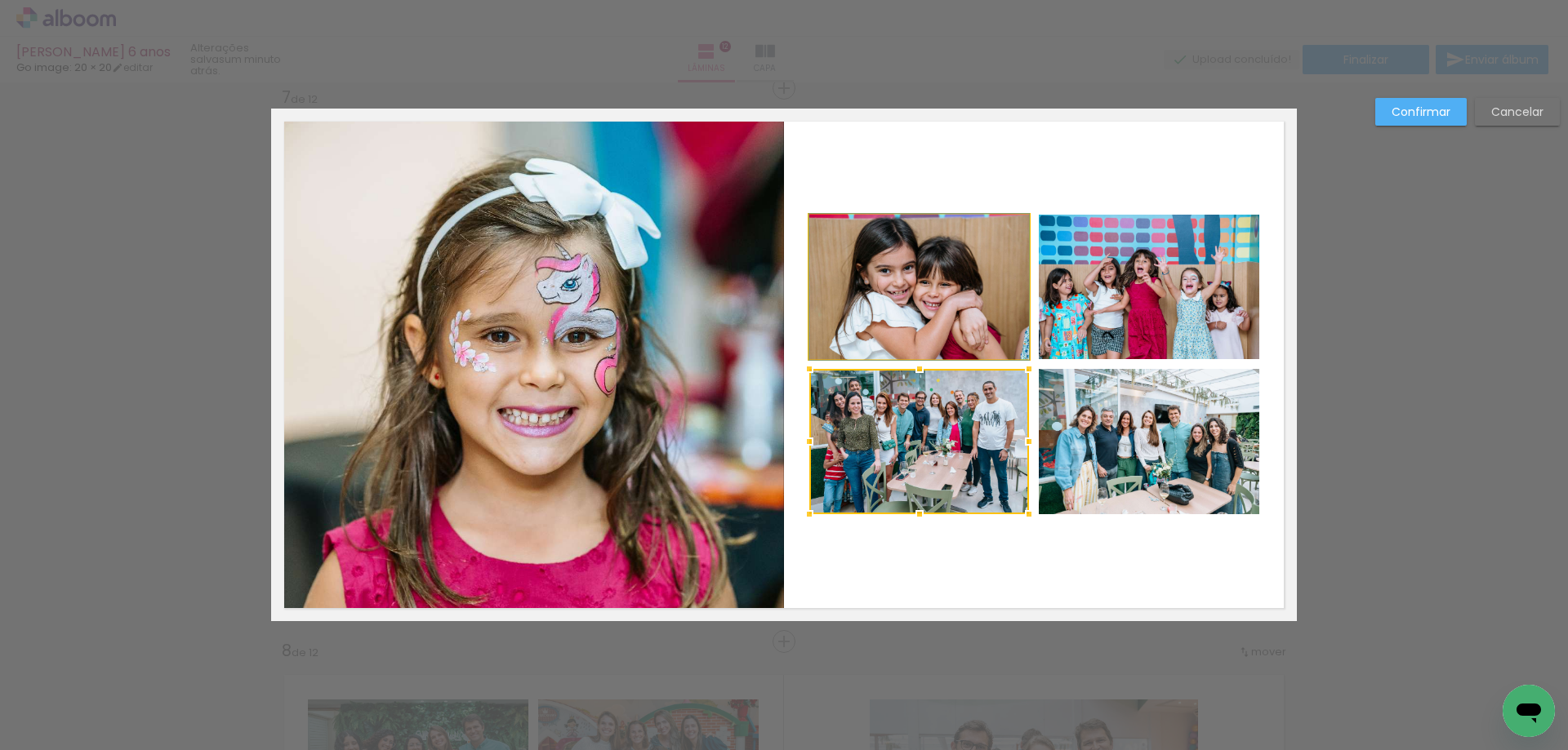
click at [937, 320] on quentale-photo at bounding box center [919, 286] width 220 height 144
click at [1100, 299] on quentale-photo at bounding box center [1149, 286] width 220 height 144
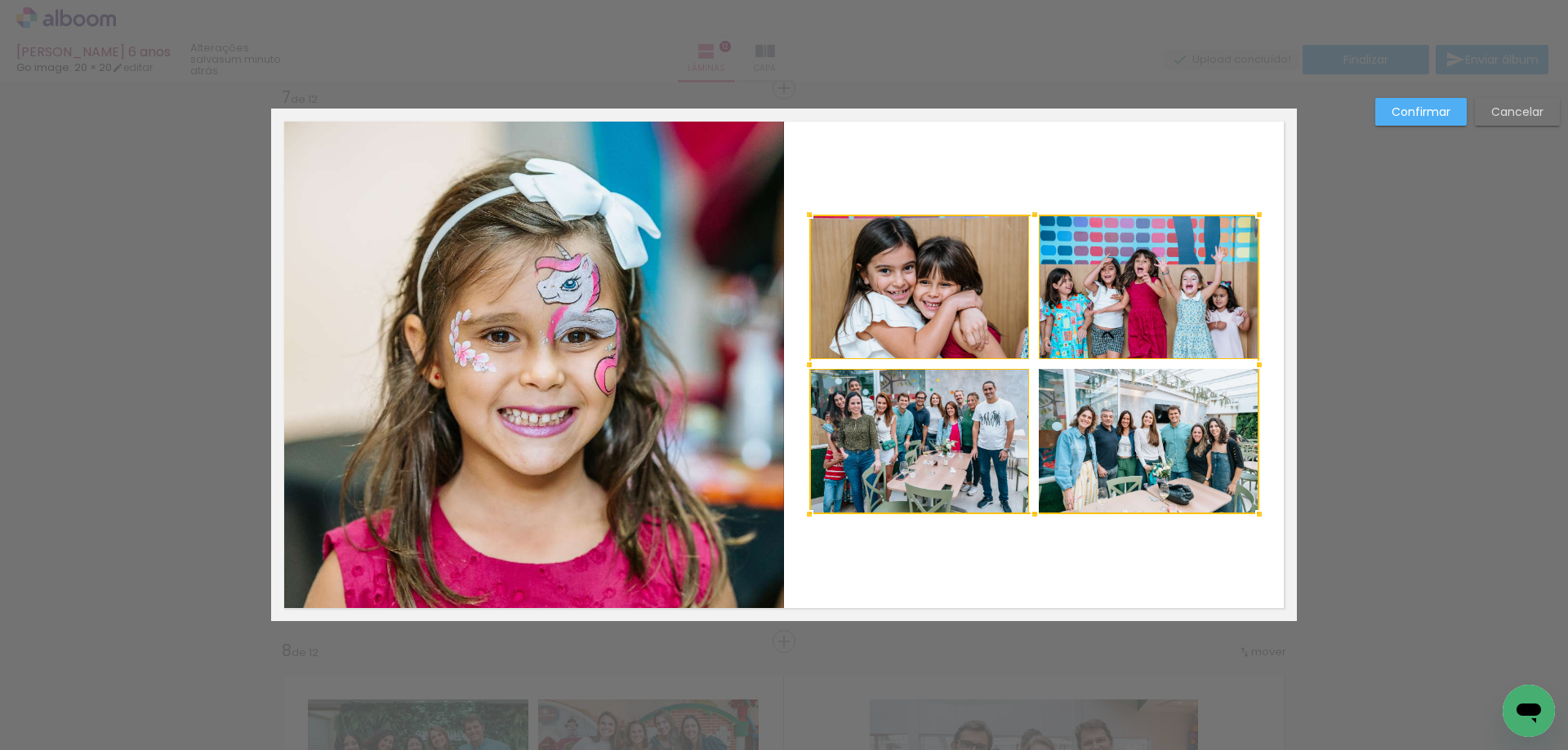
click at [1118, 473] on div at bounding box center [1034, 364] width 450 height 299
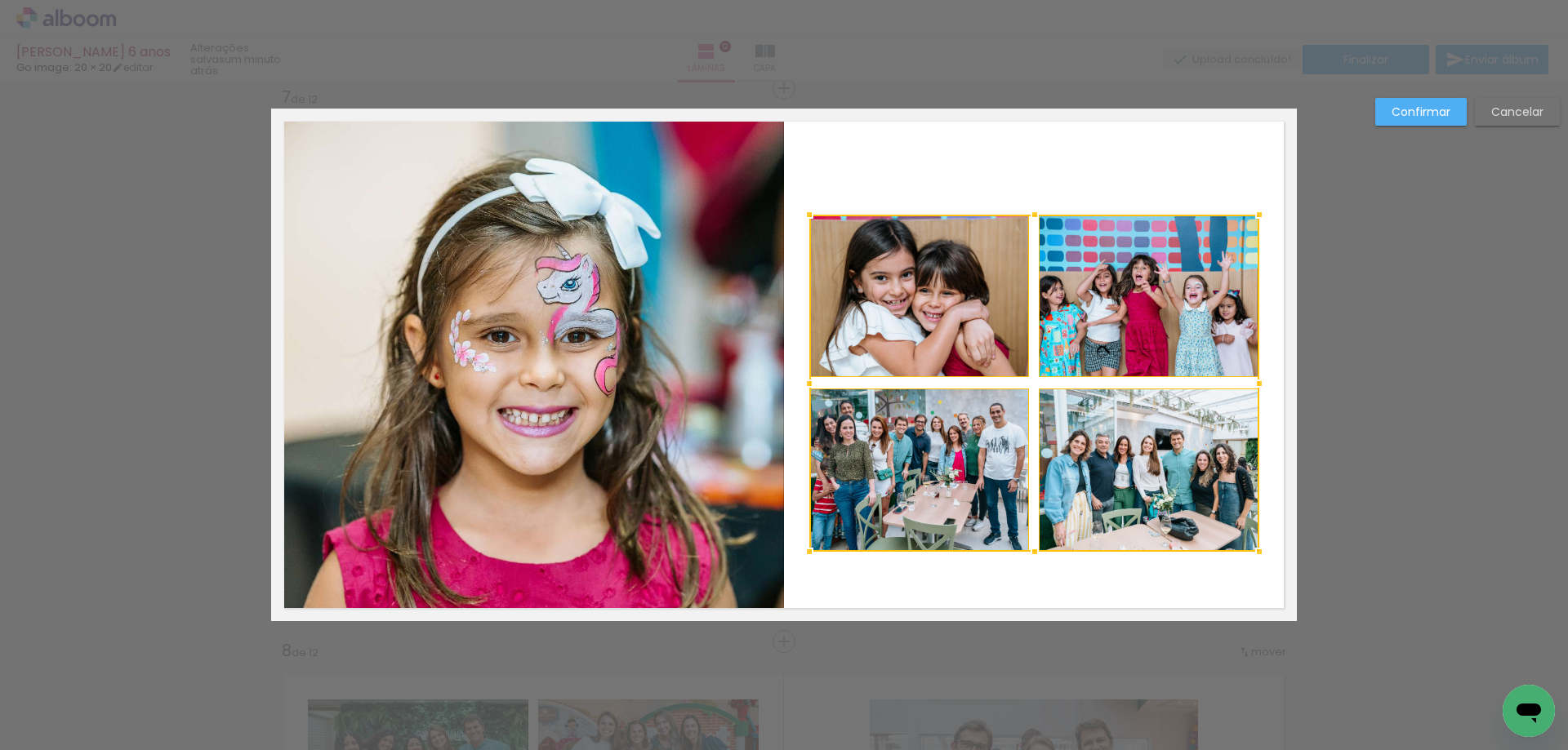
drag, startPoint x: 1026, startPoint y: 515, endPoint x: 1026, endPoint y: 553, distance: 38.0
click at [1026, 553] on div at bounding box center [1035, 552] width 33 height 33
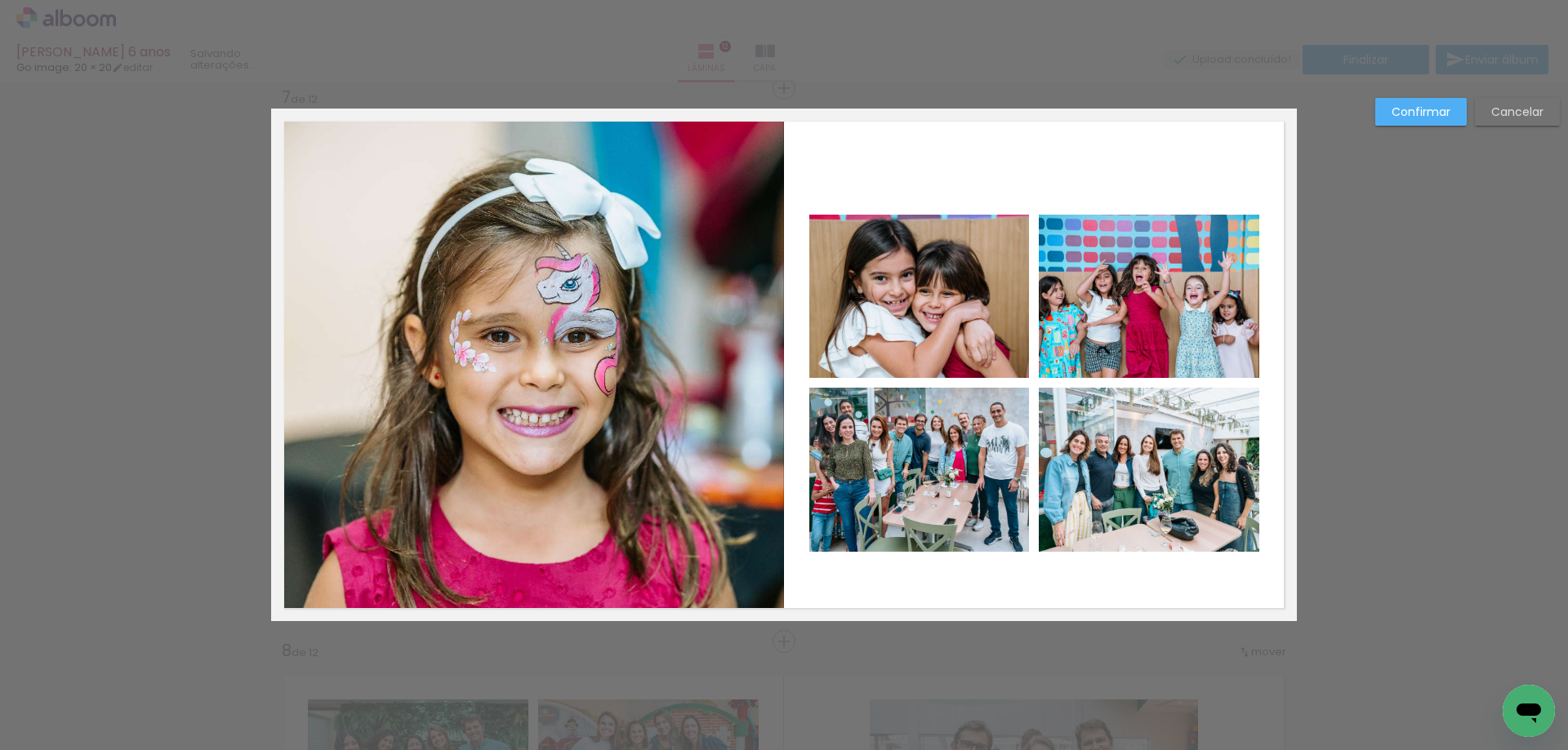
click at [1026, 553] on quentale-layouter at bounding box center [784, 364] width 1026 height 512
click at [961, 482] on quentale-photo at bounding box center [919, 469] width 220 height 164
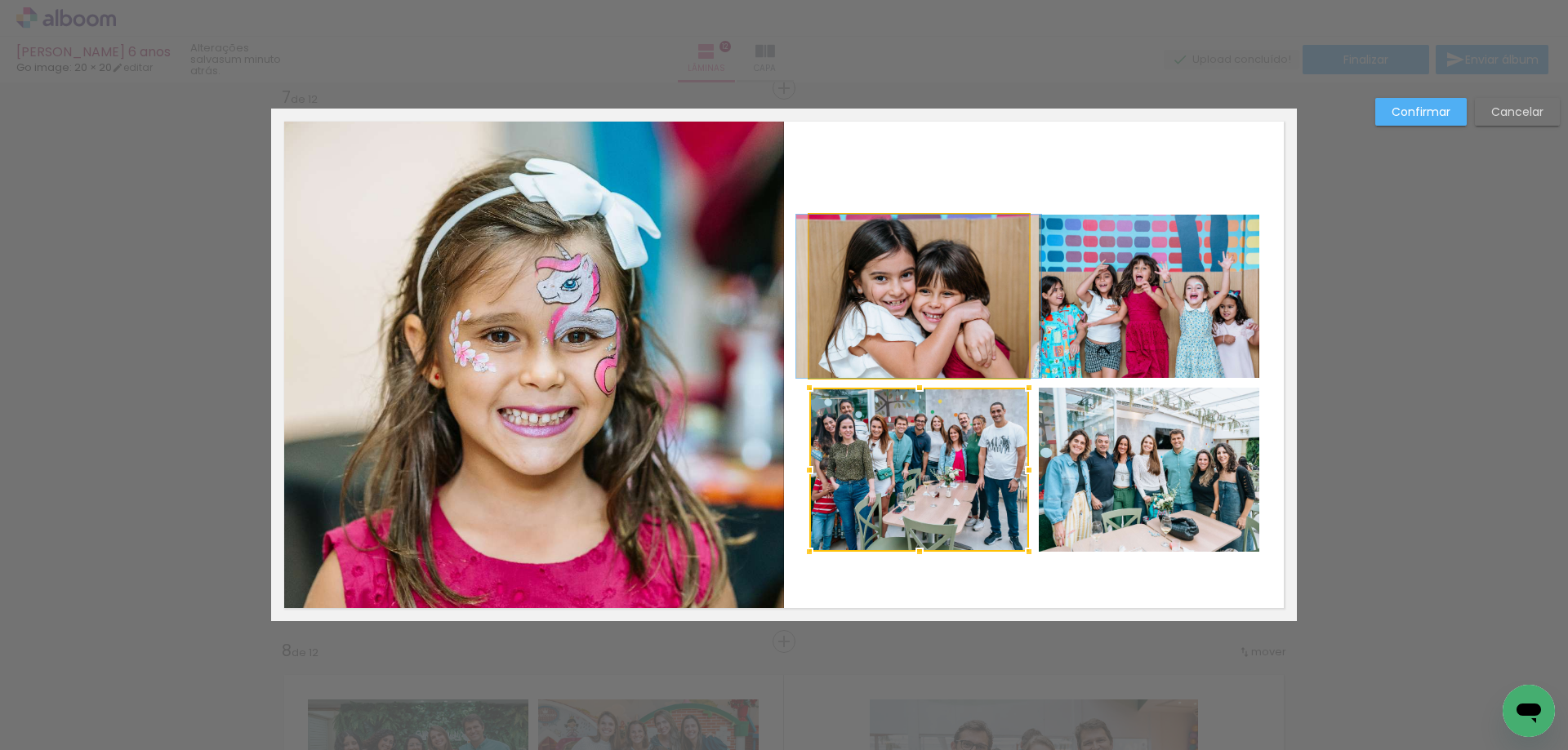
click at [941, 315] on quentale-photo at bounding box center [919, 297] width 220 height 163
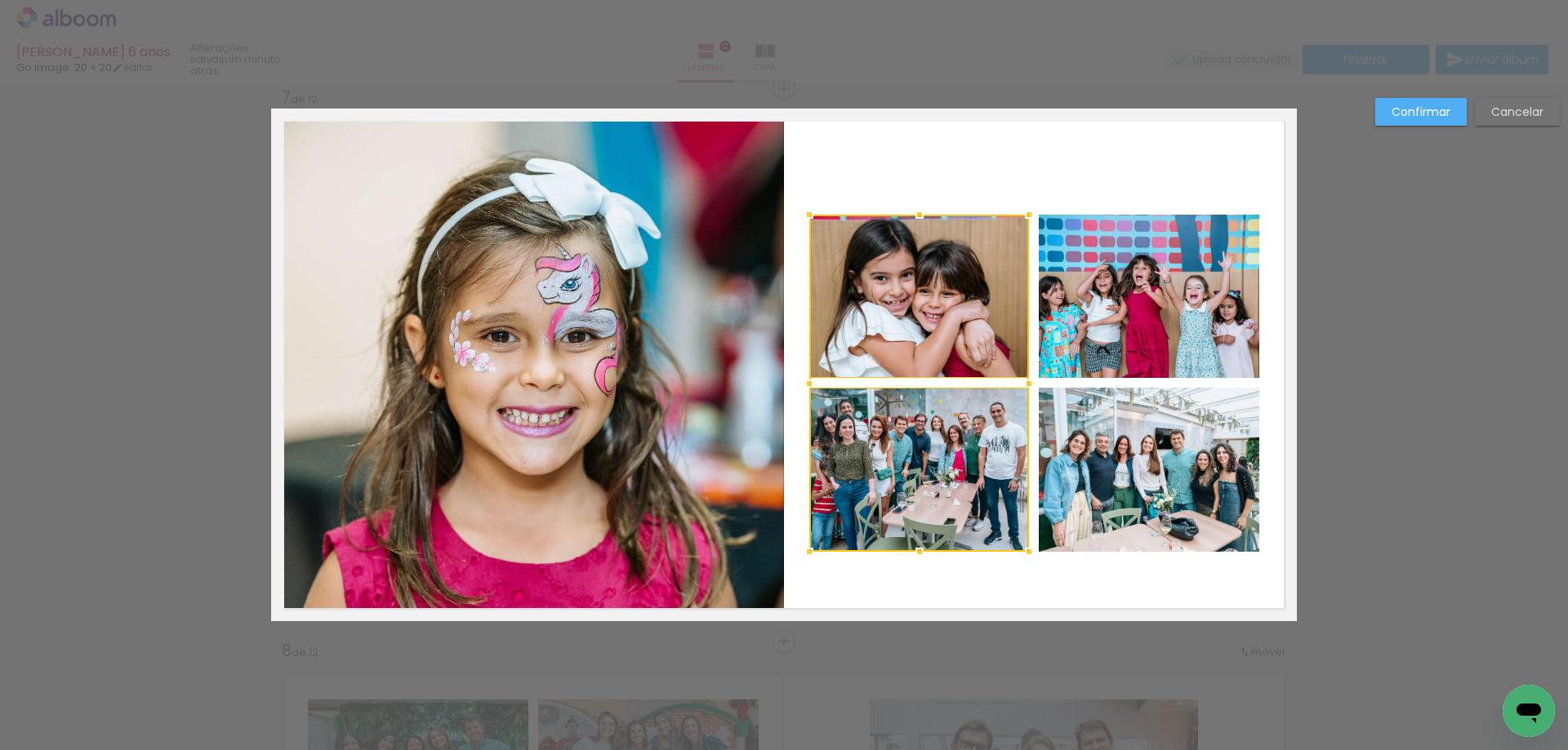
click at [1146, 298] on quentale-photo at bounding box center [1149, 297] width 220 height 163
click at [1131, 477] on div at bounding box center [1034, 383] width 450 height 337
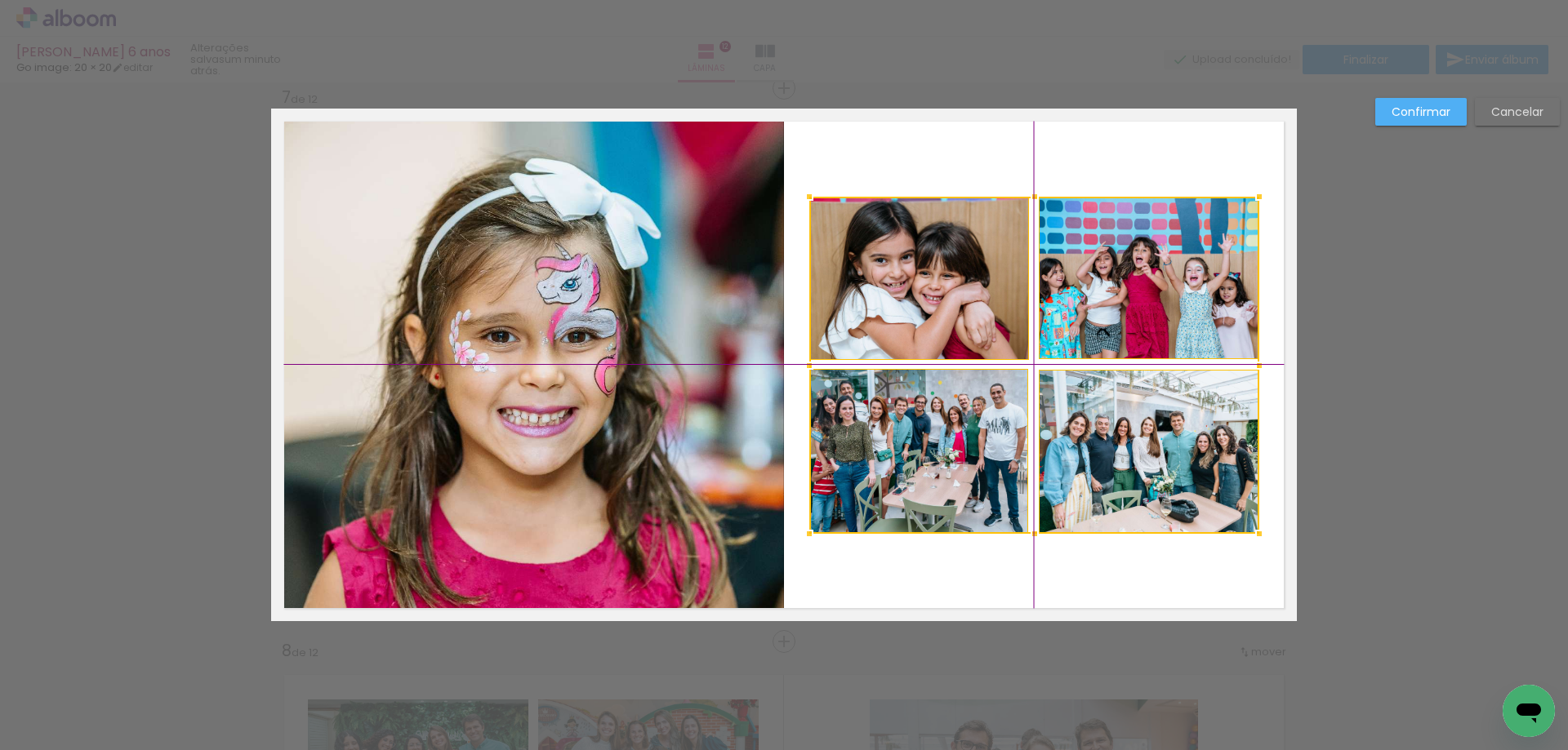
drag, startPoint x: 1021, startPoint y: 449, endPoint x: 1021, endPoint y: 429, distance: 20.0
click at [1021, 429] on div at bounding box center [1034, 364] width 450 height 337
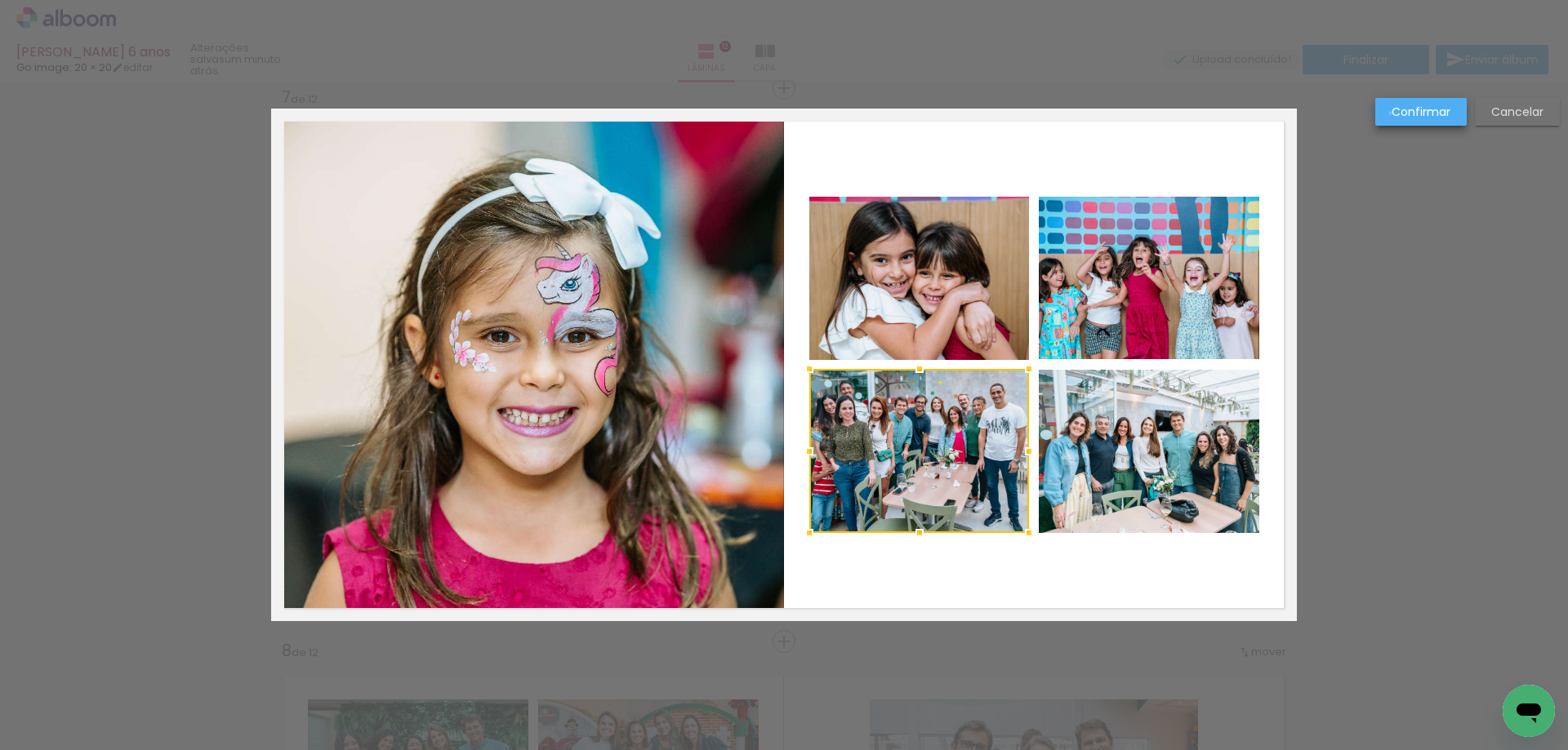
click at [1391, 114] on paper-button "Confirmar" at bounding box center [1421, 112] width 92 height 28
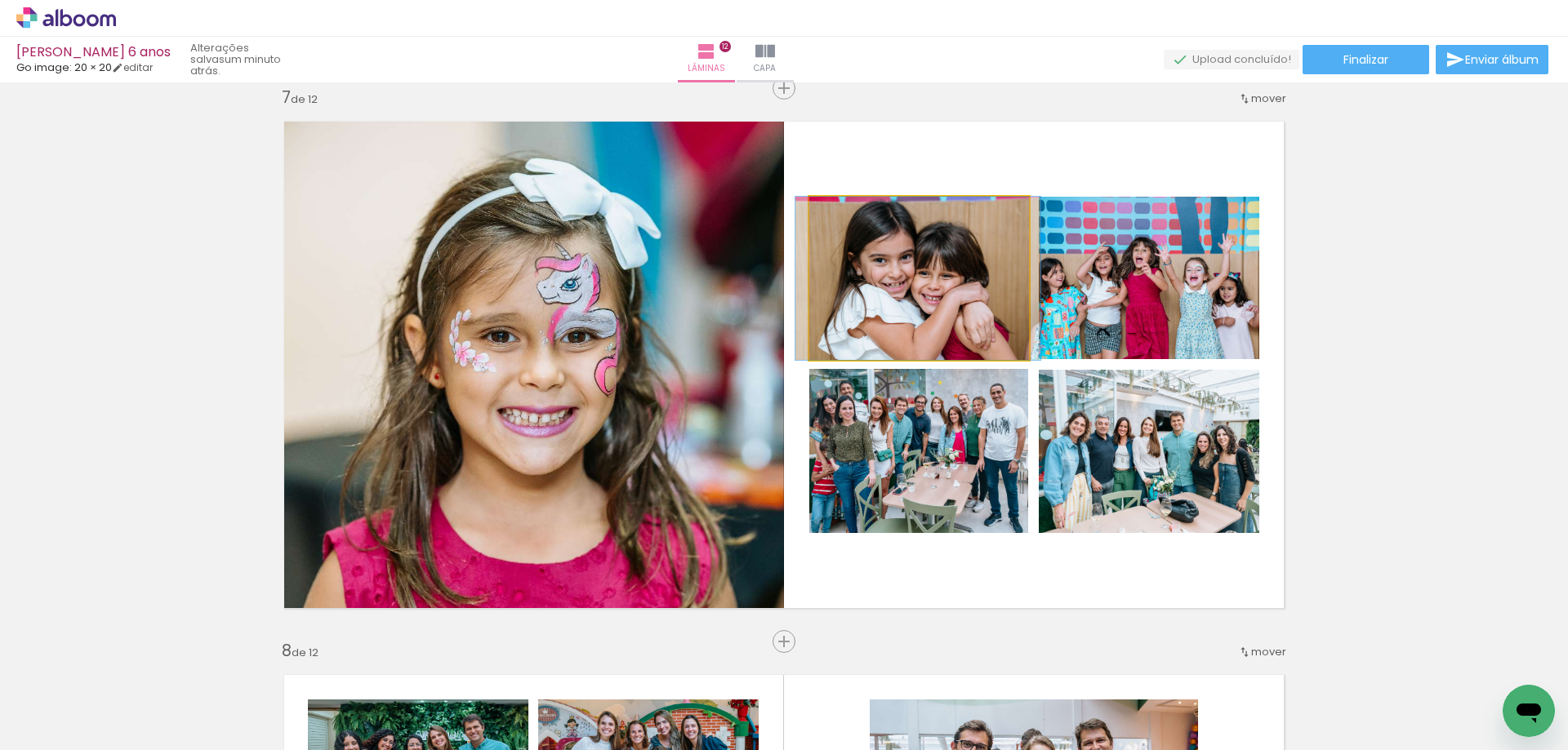
drag, startPoint x: 961, startPoint y: 319, endPoint x: 960, endPoint y: 306, distance: 13.0
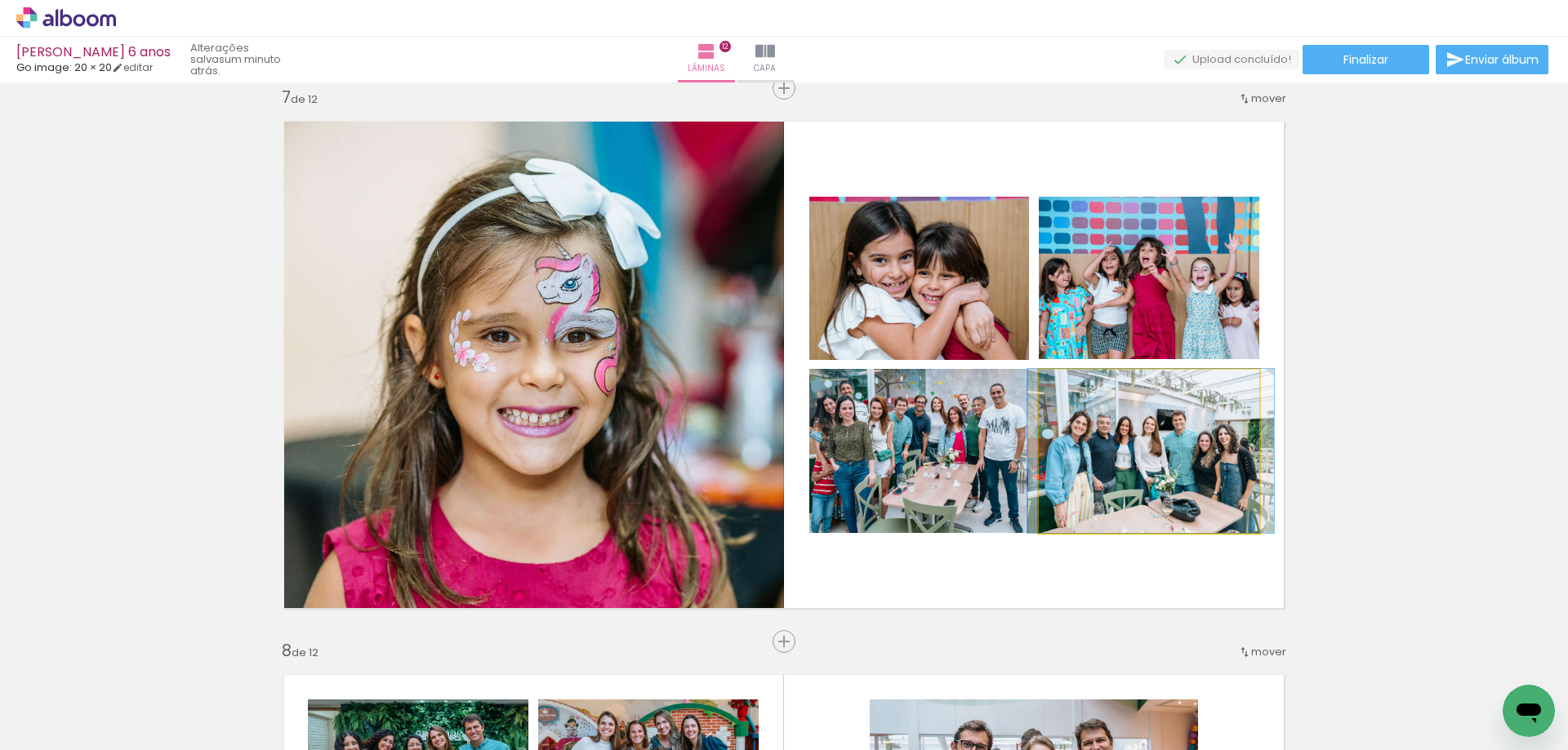
drag, startPoint x: 1124, startPoint y: 461, endPoint x: 1126, endPoint y: 446, distance: 15.1
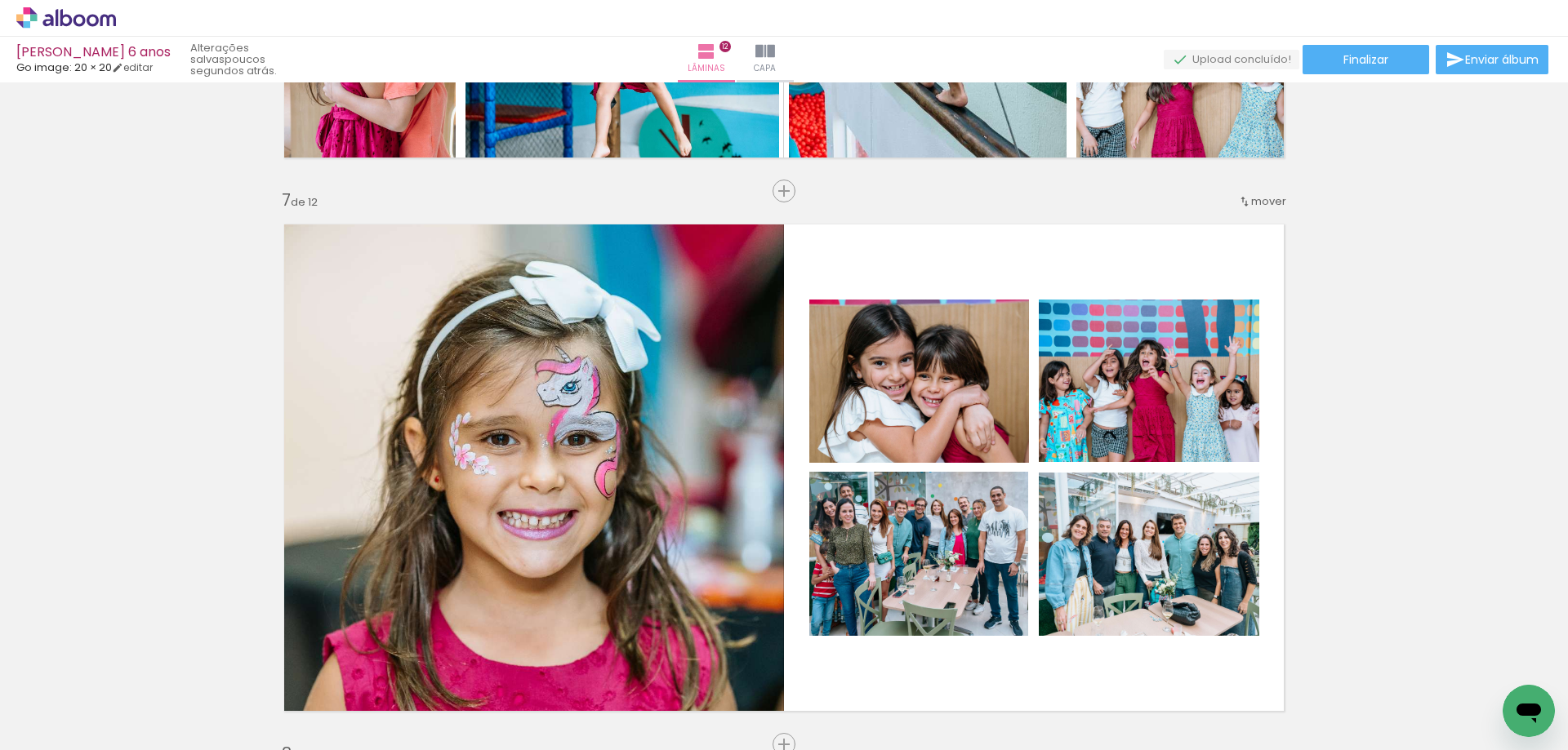
scroll to position [2797, 0]
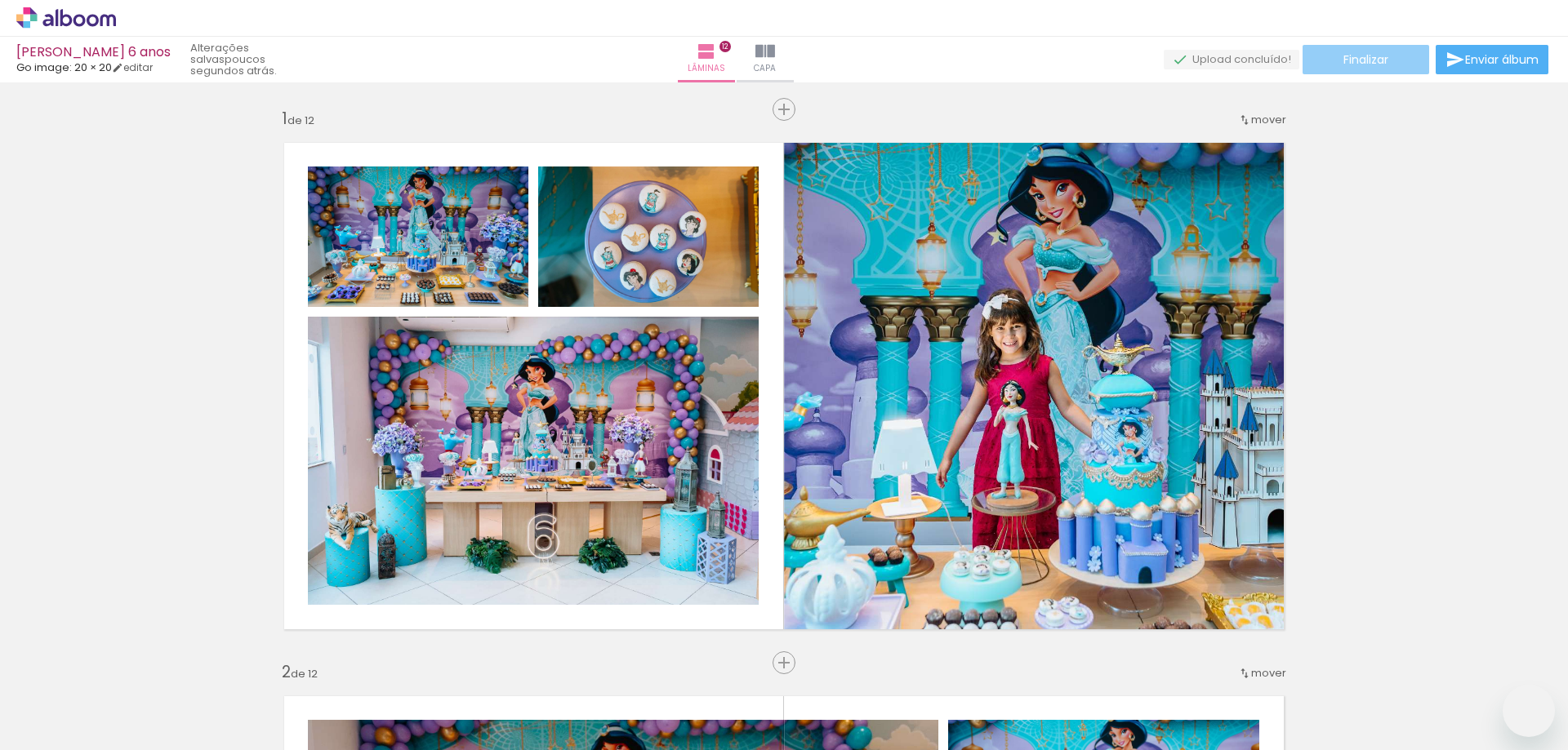
click at [1334, 62] on paper-button "Finalizar" at bounding box center [1366, 60] width 127 height 29
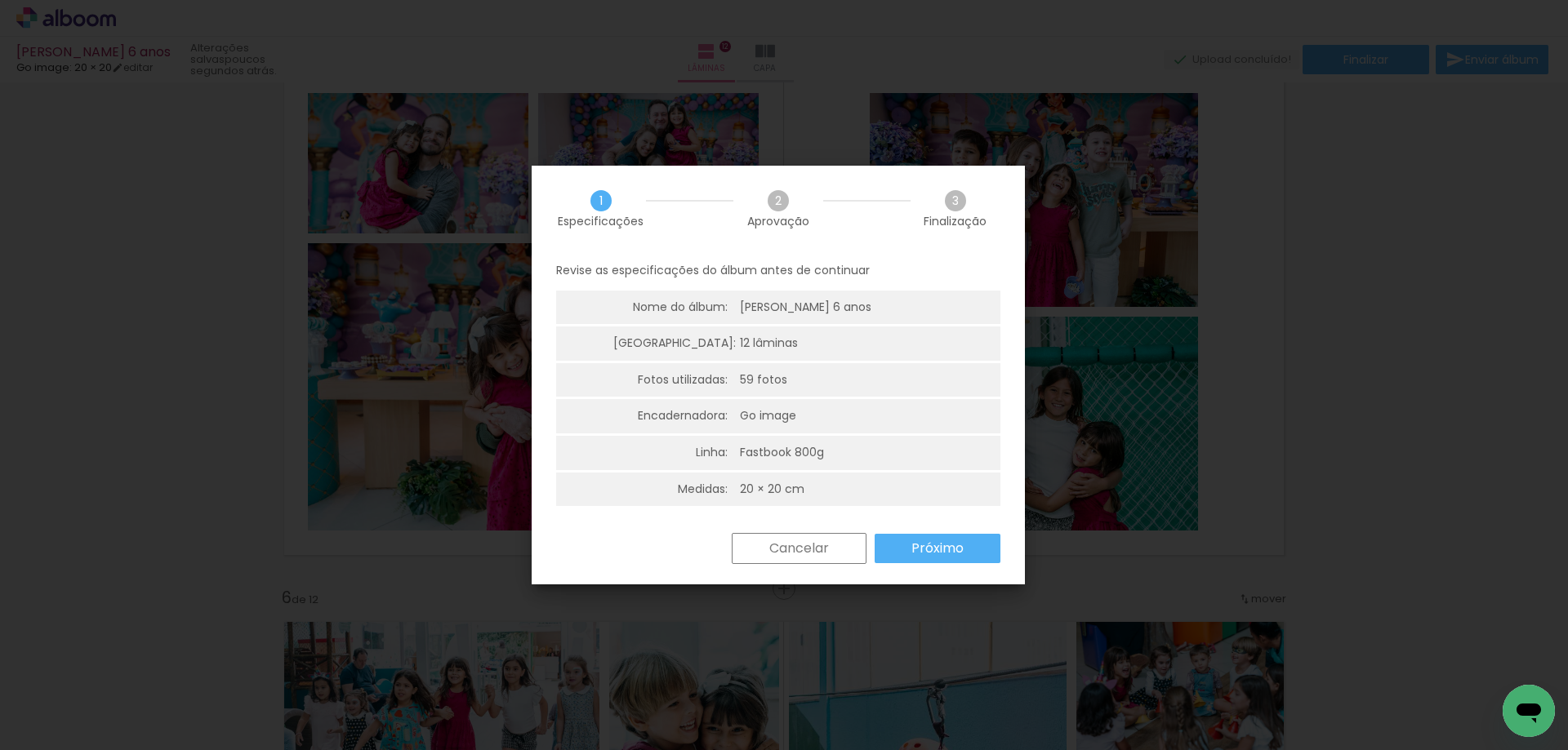
scroll to position [9959, 0]
click at [0, 0] on slot "Próximo" at bounding box center [0, 0] width 0 height 0
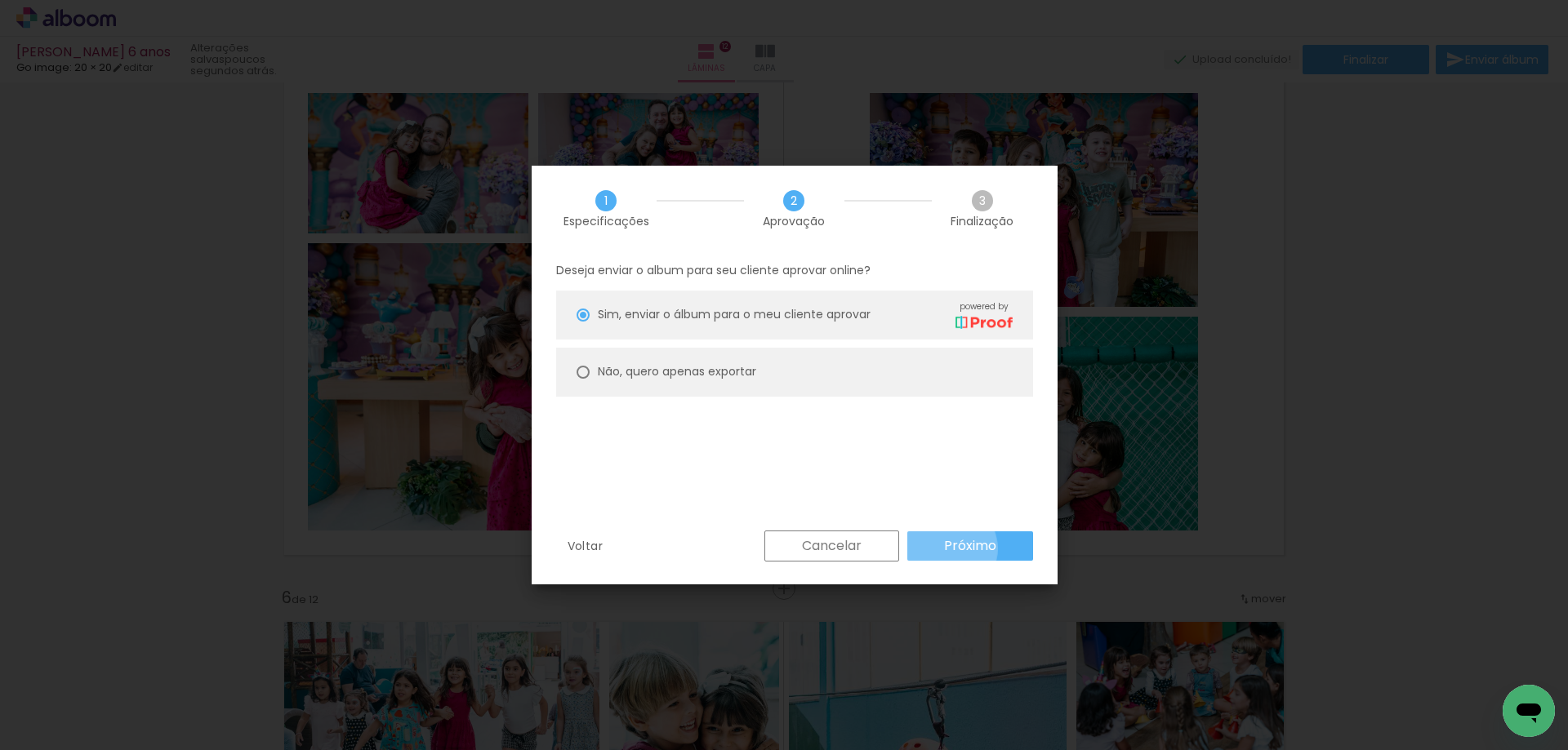
click at [0, 0] on slot "Próximo" at bounding box center [0, 0] width 0 height 0
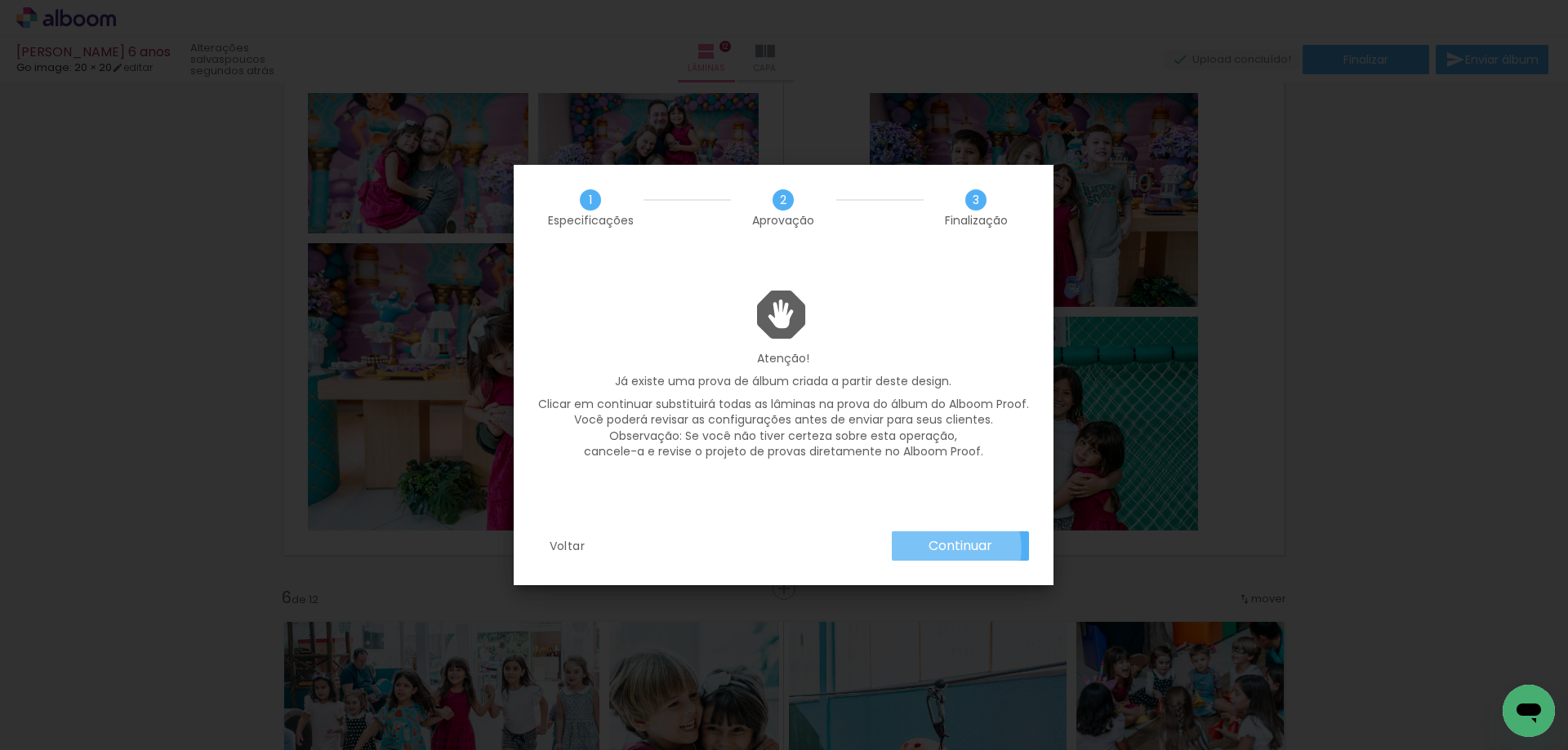
click at [0, 0] on slot "Continuar" at bounding box center [0, 0] width 0 height 0
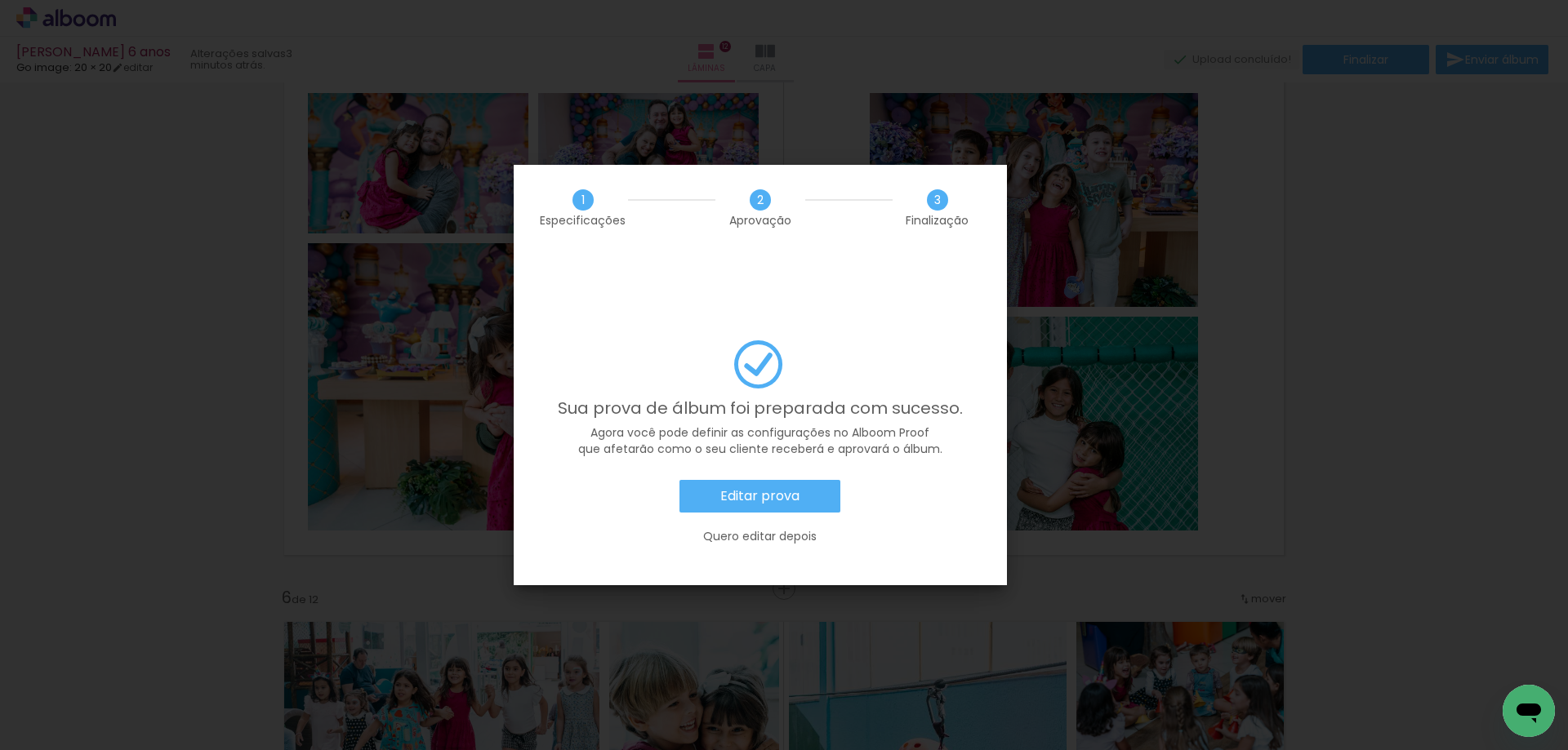
scroll to position [9959, 0]
click at [0, 0] on slot "Editar prova" at bounding box center [0, 0] width 0 height 0
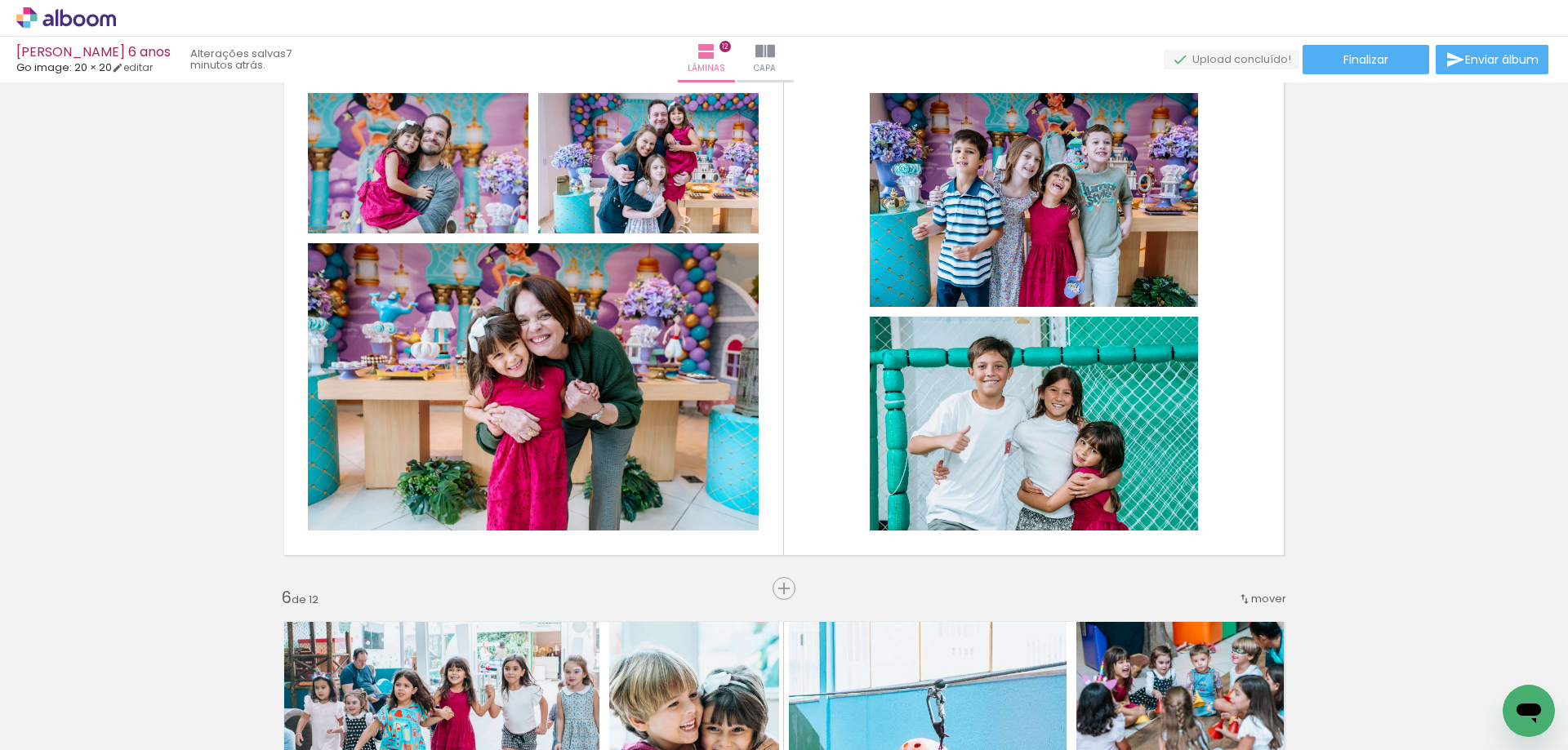
scroll to position [9959, 0]
